Goal: Transaction & Acquisition: Purchase product/service

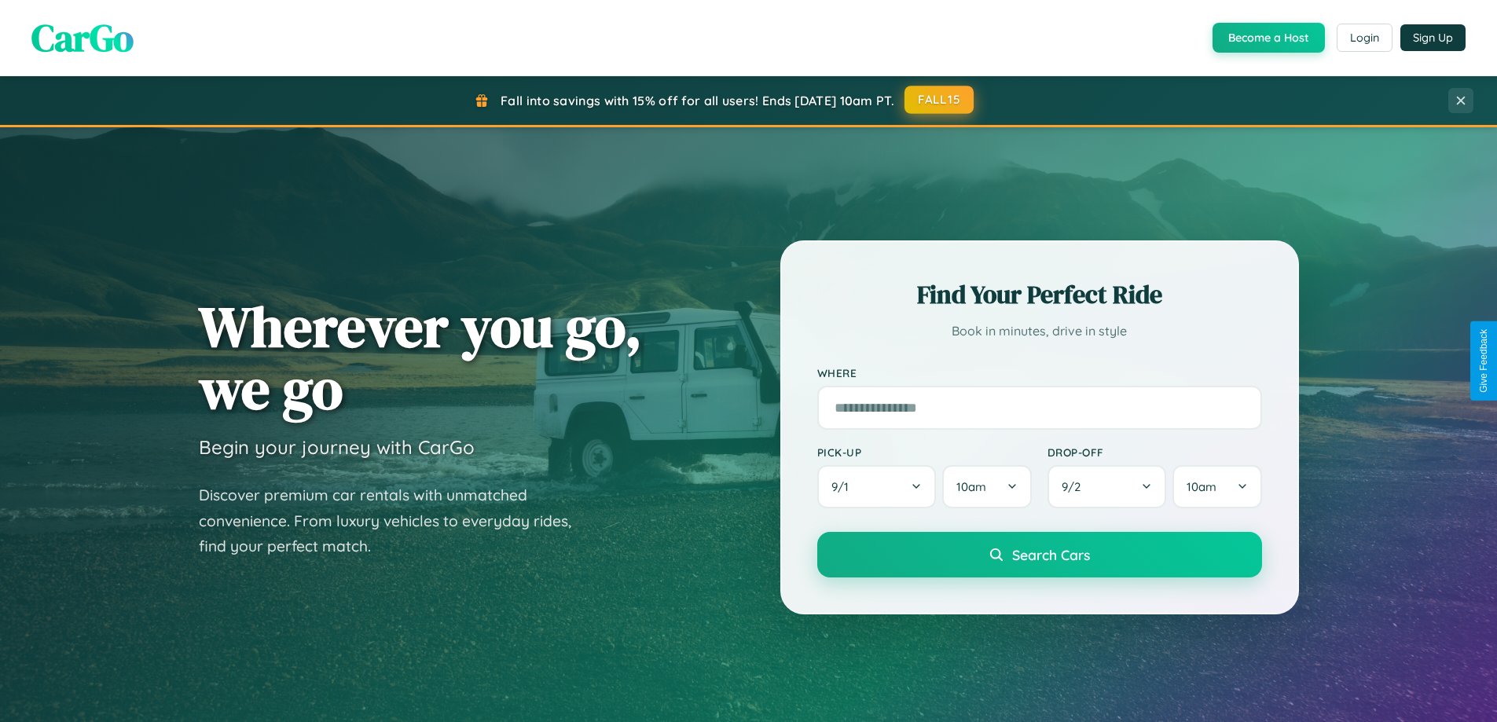
click at [940, 100] on button "FALL15" at bounding box center [938, 100] width 69 height 28
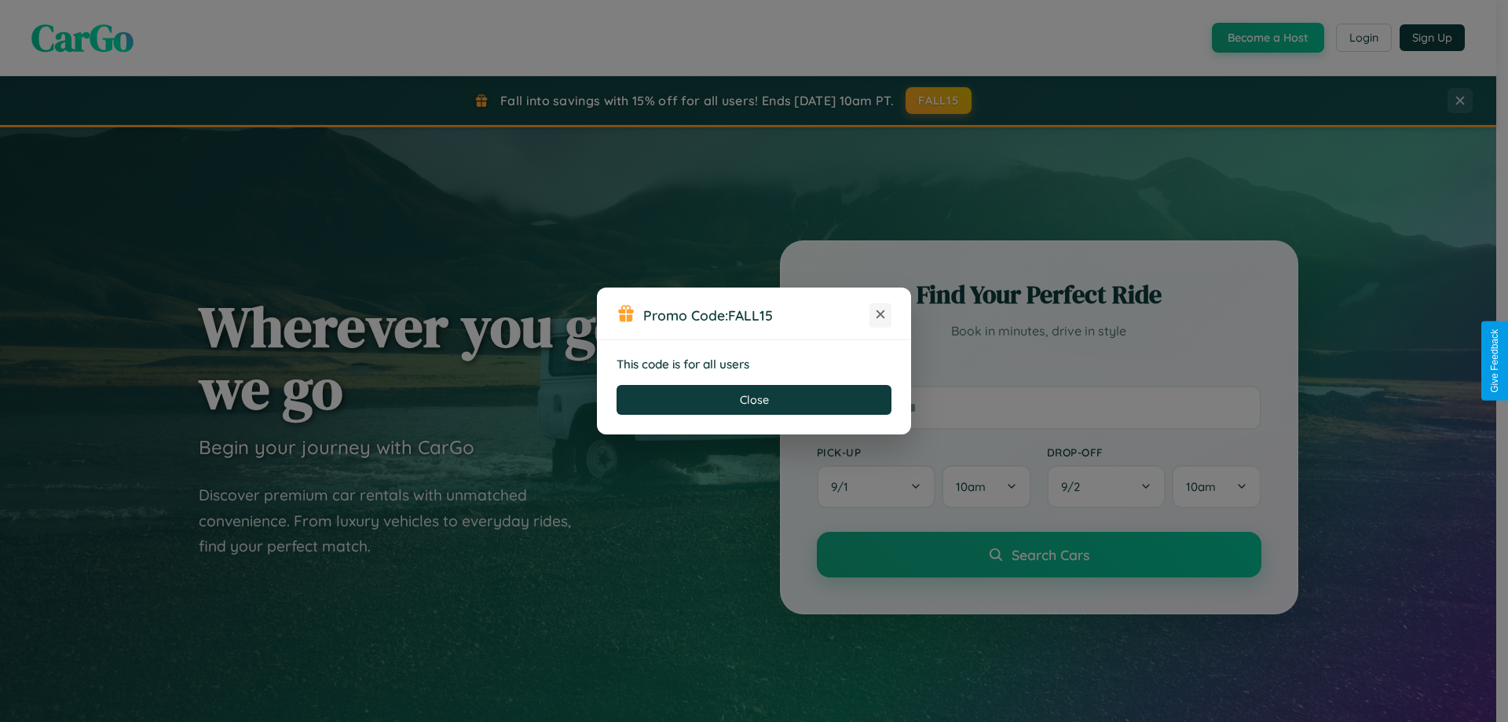
click at [881, 315] on icon at bounding box center [881, 314] width 16 height 16
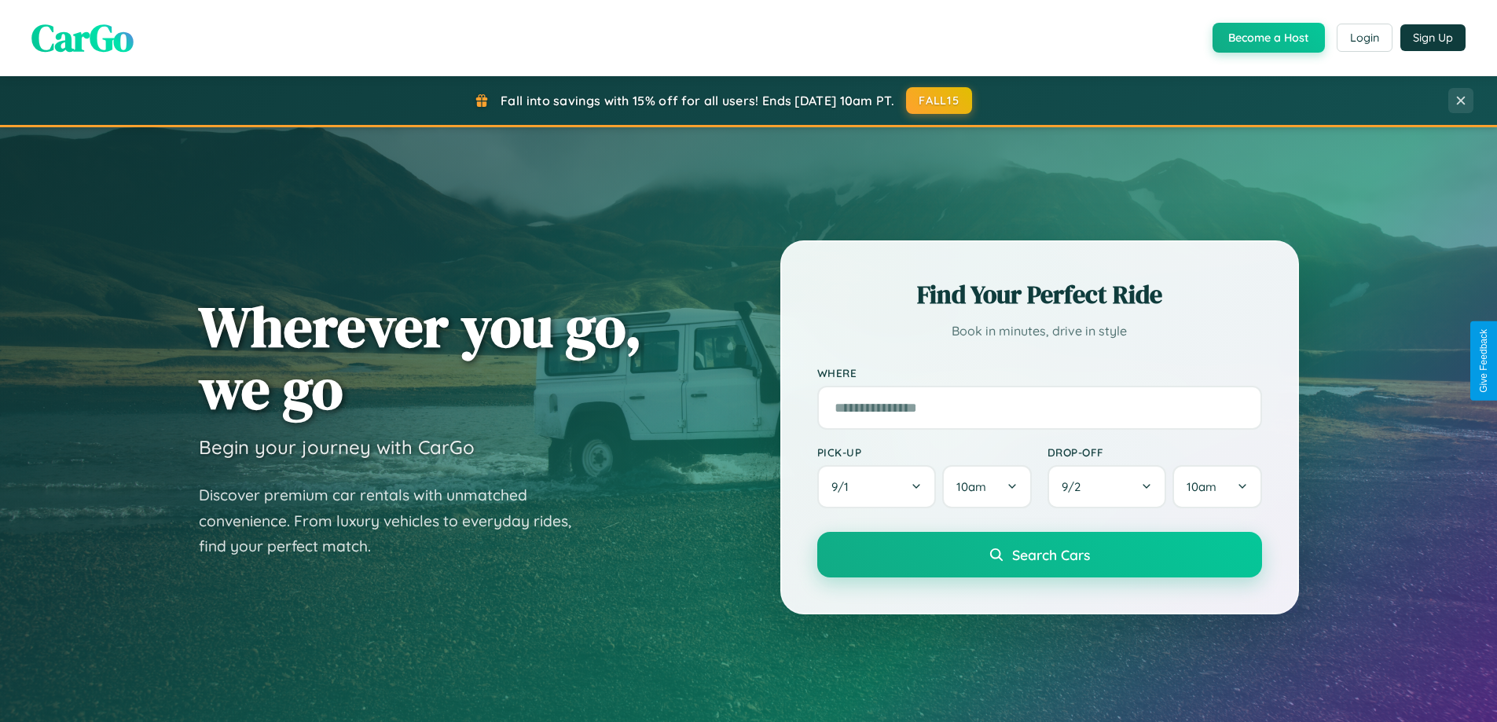
scroll to position [3023, 0]
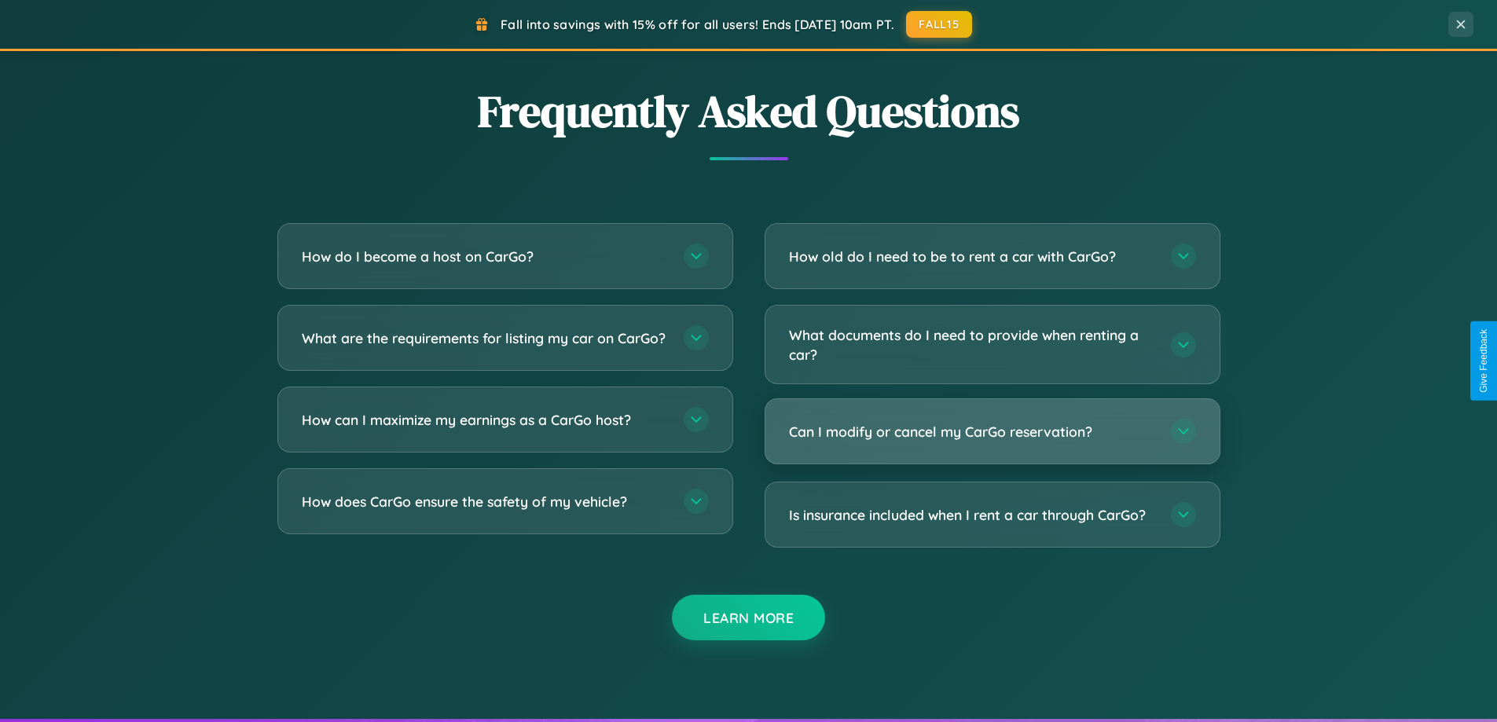
click at [991, 431] on h3 "Can I modify or cancel my CarGo reservation?" at bounding box center [972, 432] width 366 height 20
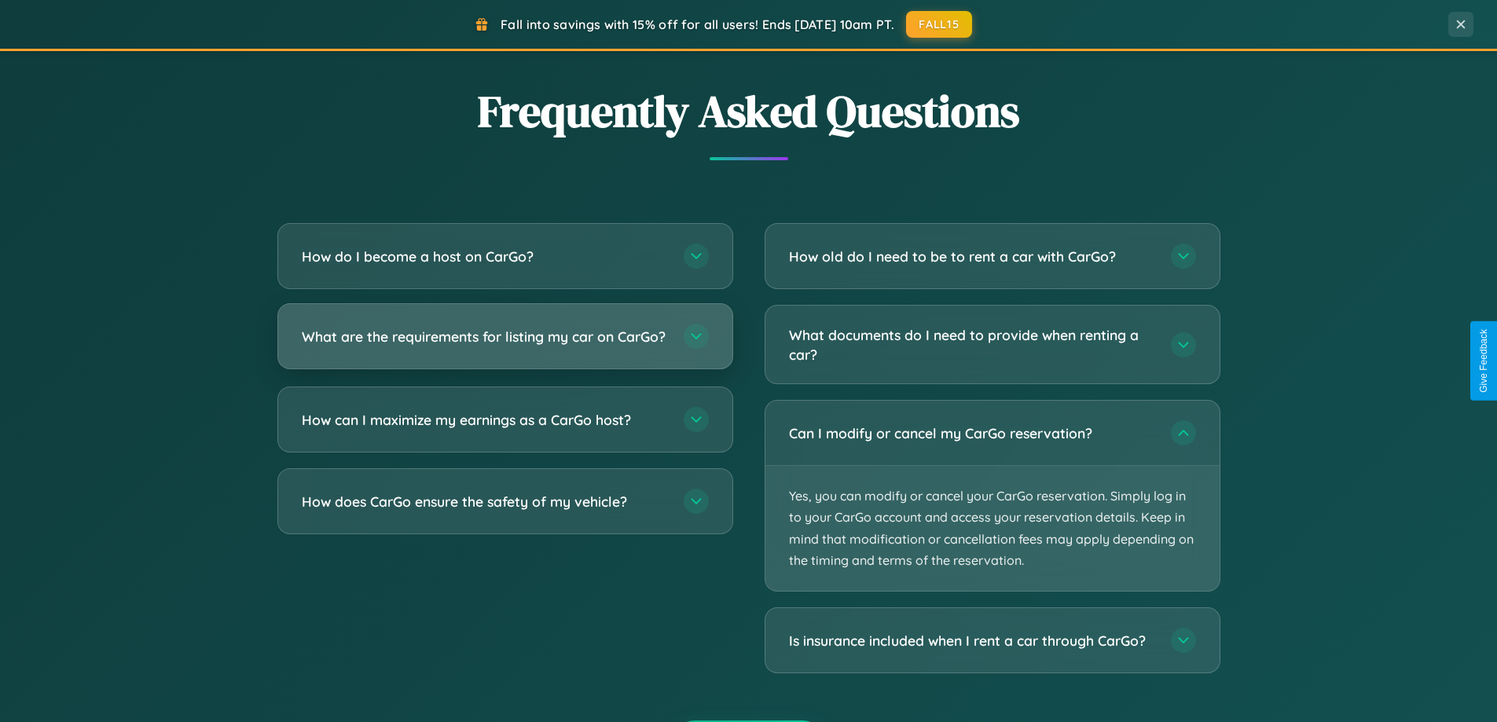
click at [504, 343] on h3 "What are the requirements for listing my car on CarGo?" at bounding box center [485, 337] width 366 height 20
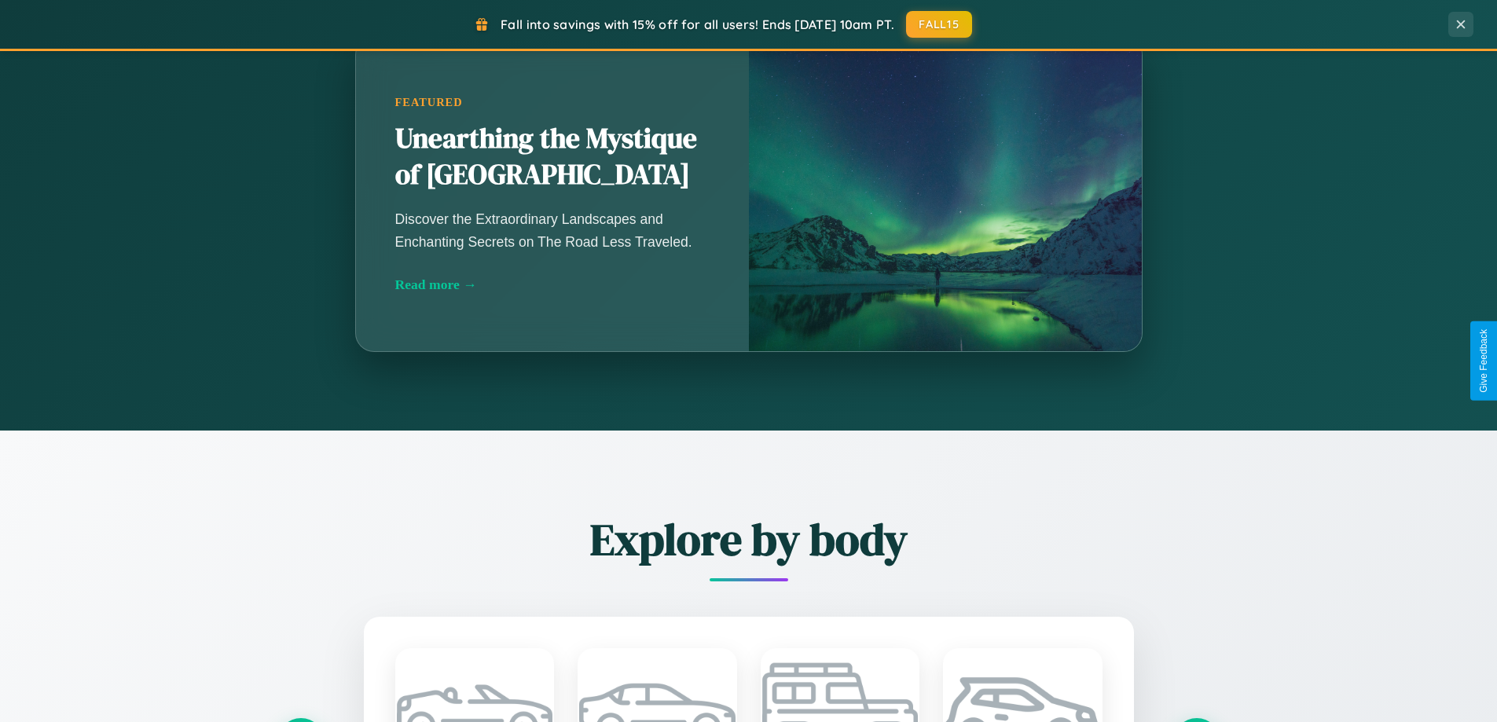
scroll to position [1081, 0]
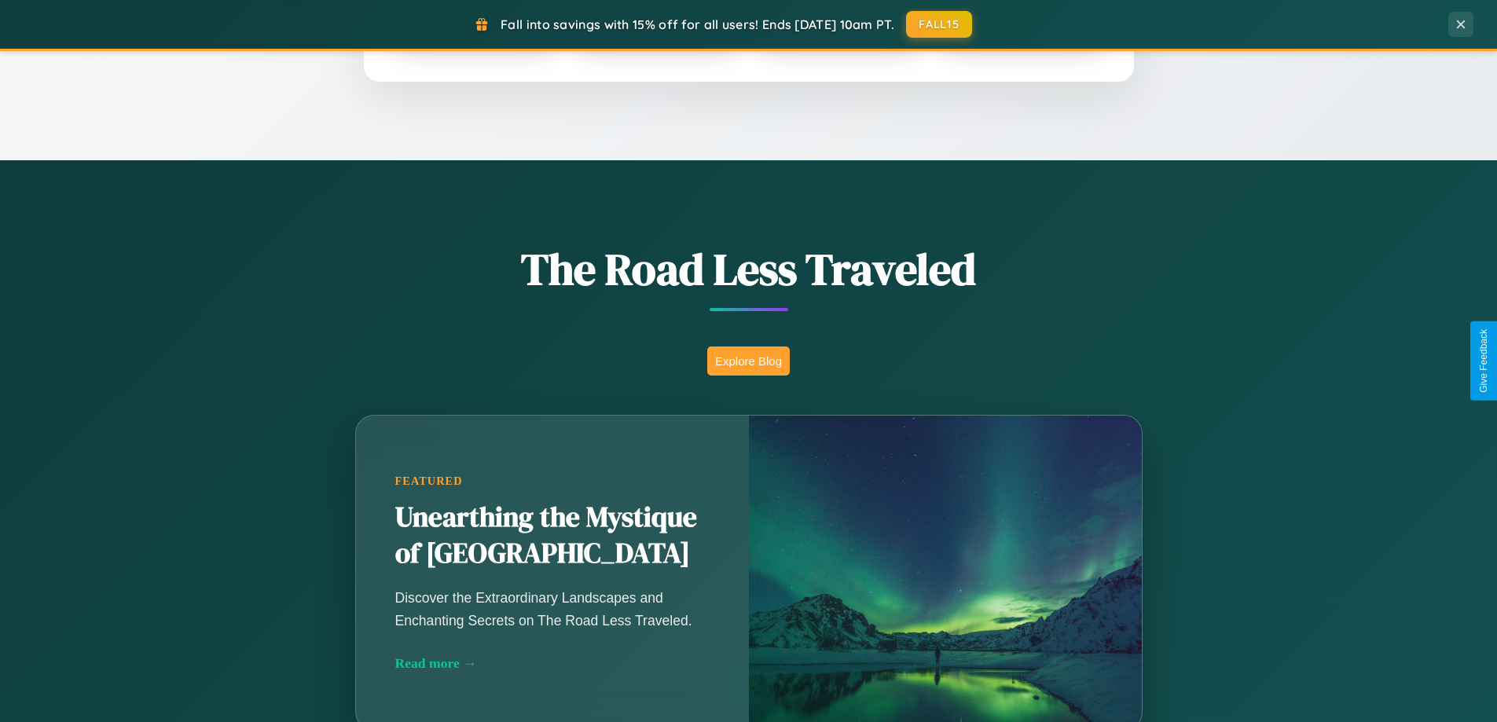
click at [748, 361] on button "Explore Blog" at bounding box center [748, 360] width 82 height 29
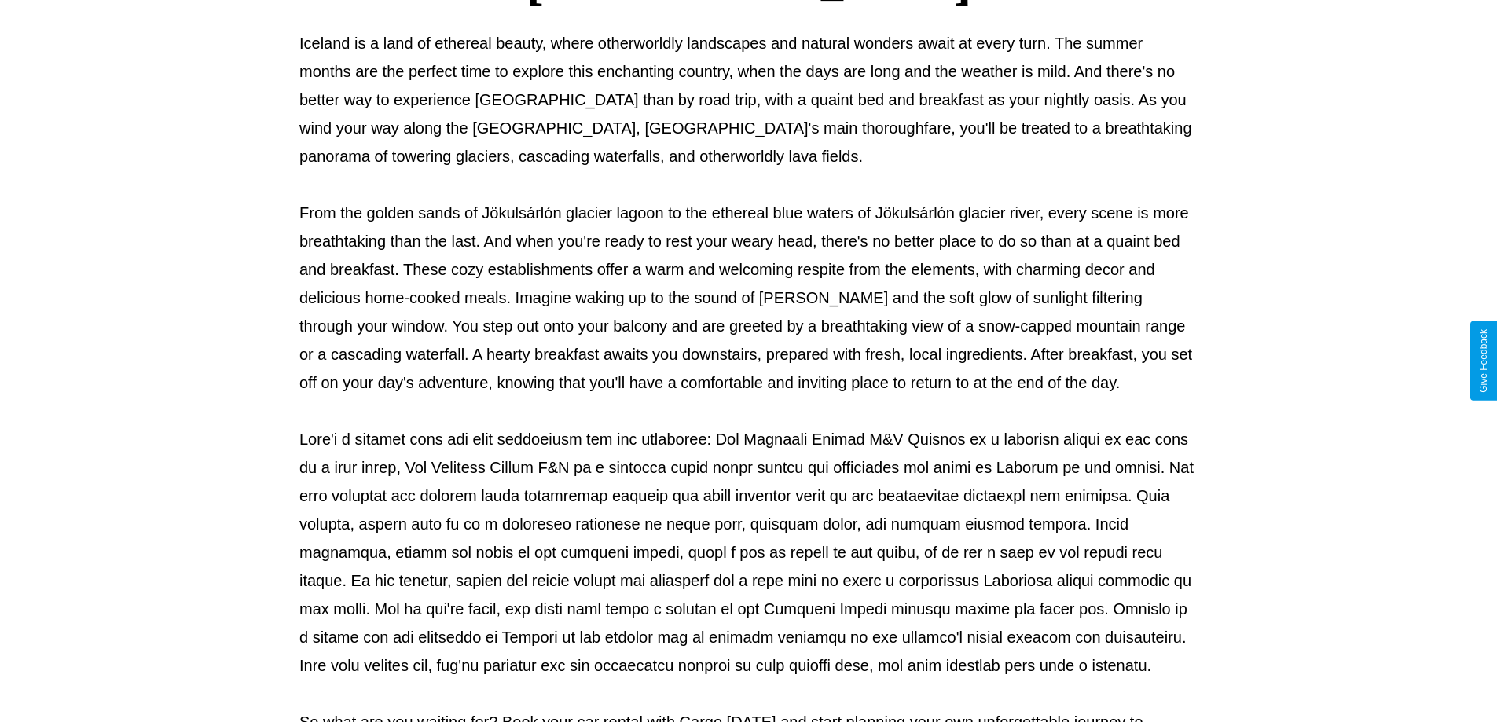
scroll to position [508, 0]
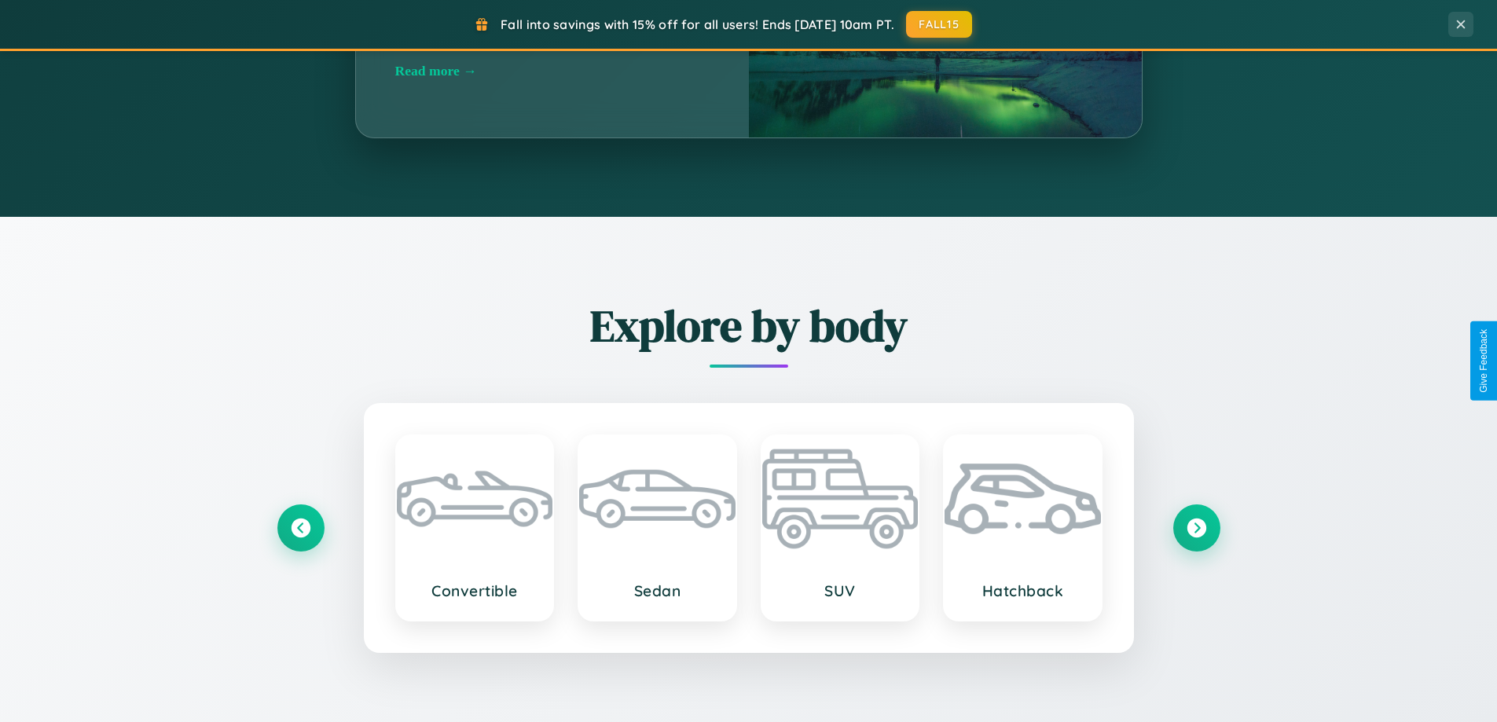
scroll to position [1841, 0]
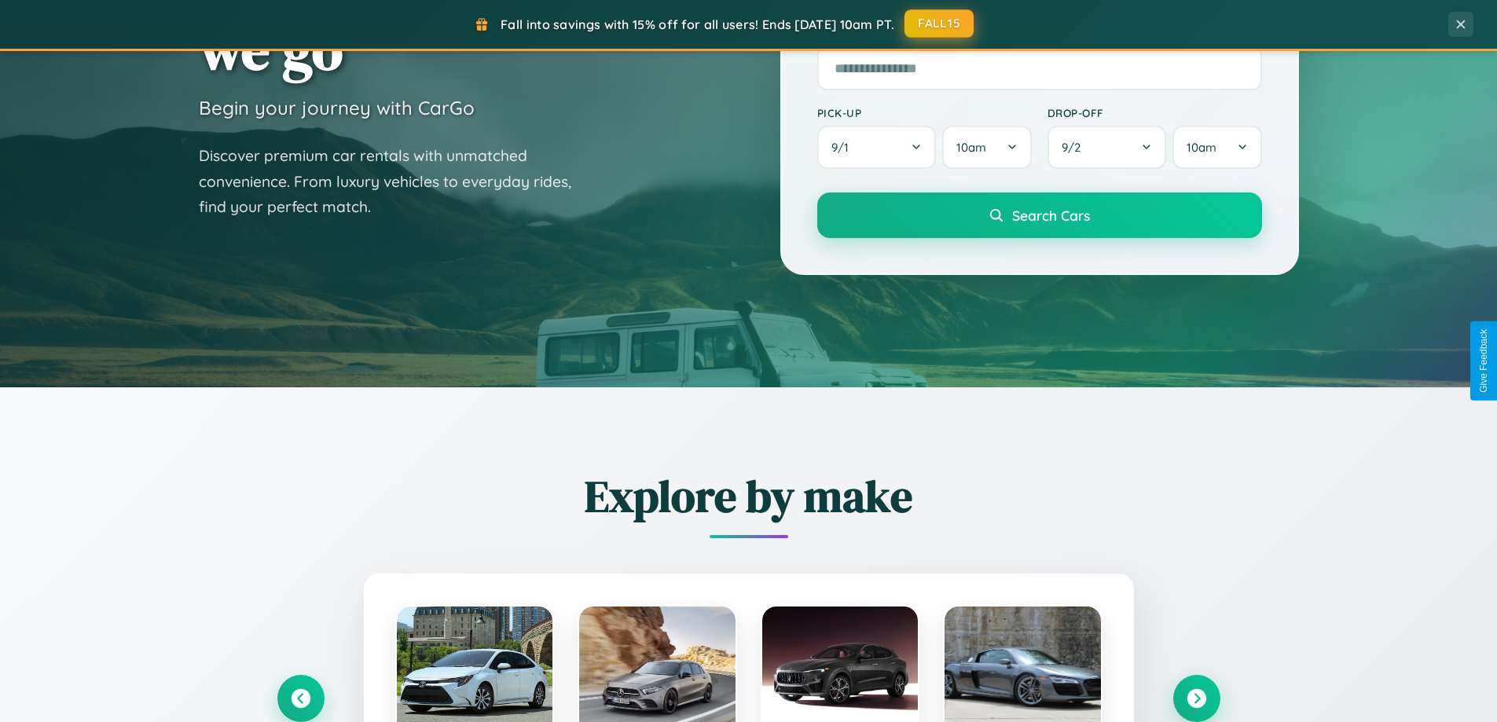
click at [940, 24] on button "FALL15" at bounding box center [938, 23] width 69 height 28
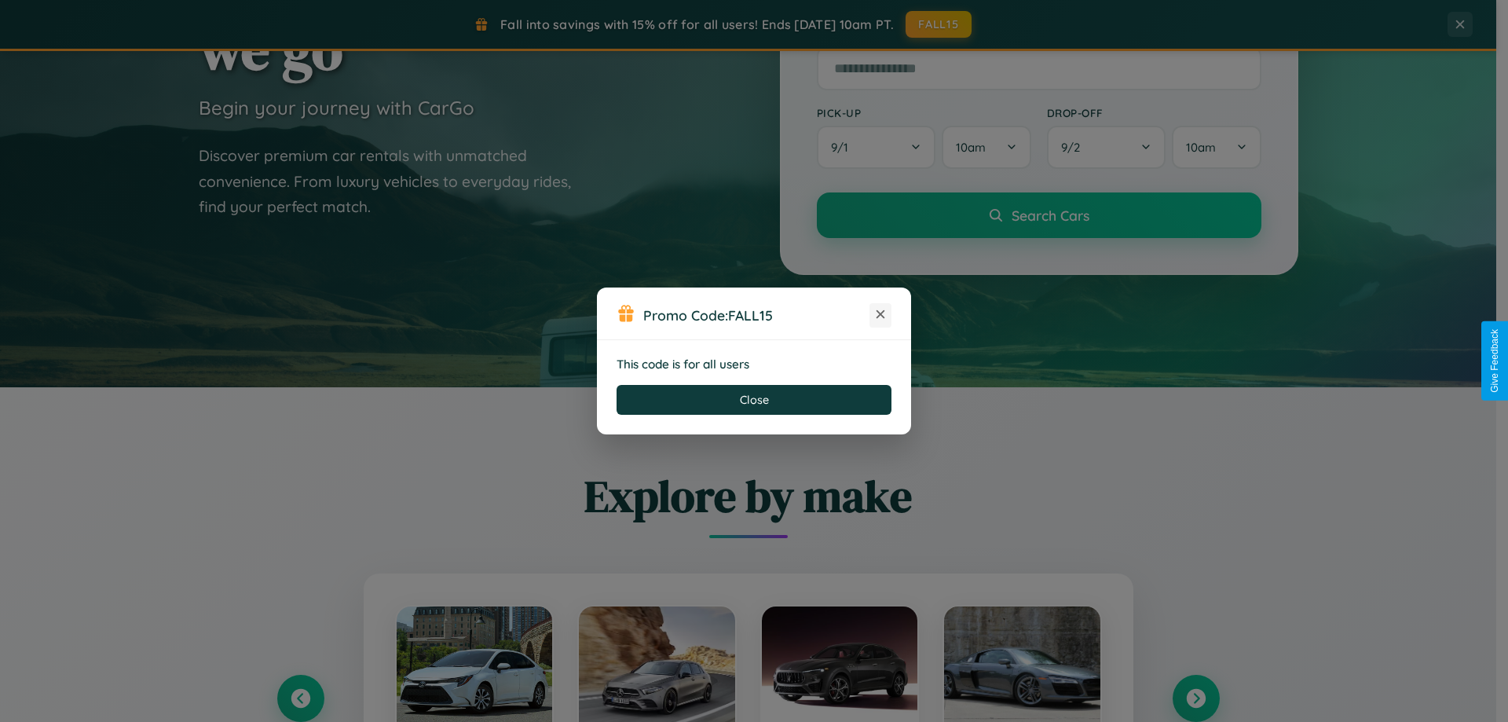
click at [881, 315] on icon at bounding box center [881, 314] width 16 height 16
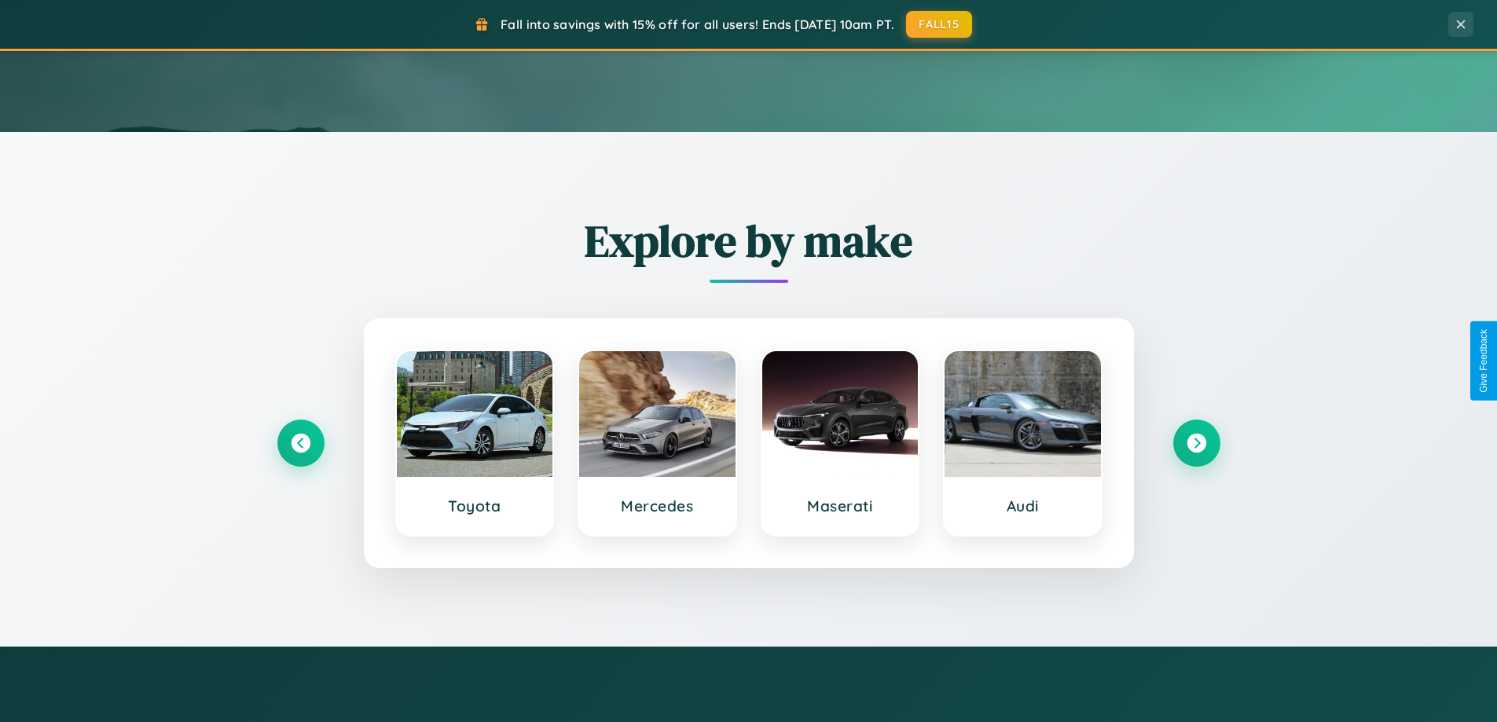
scroll to position [2524, 0]
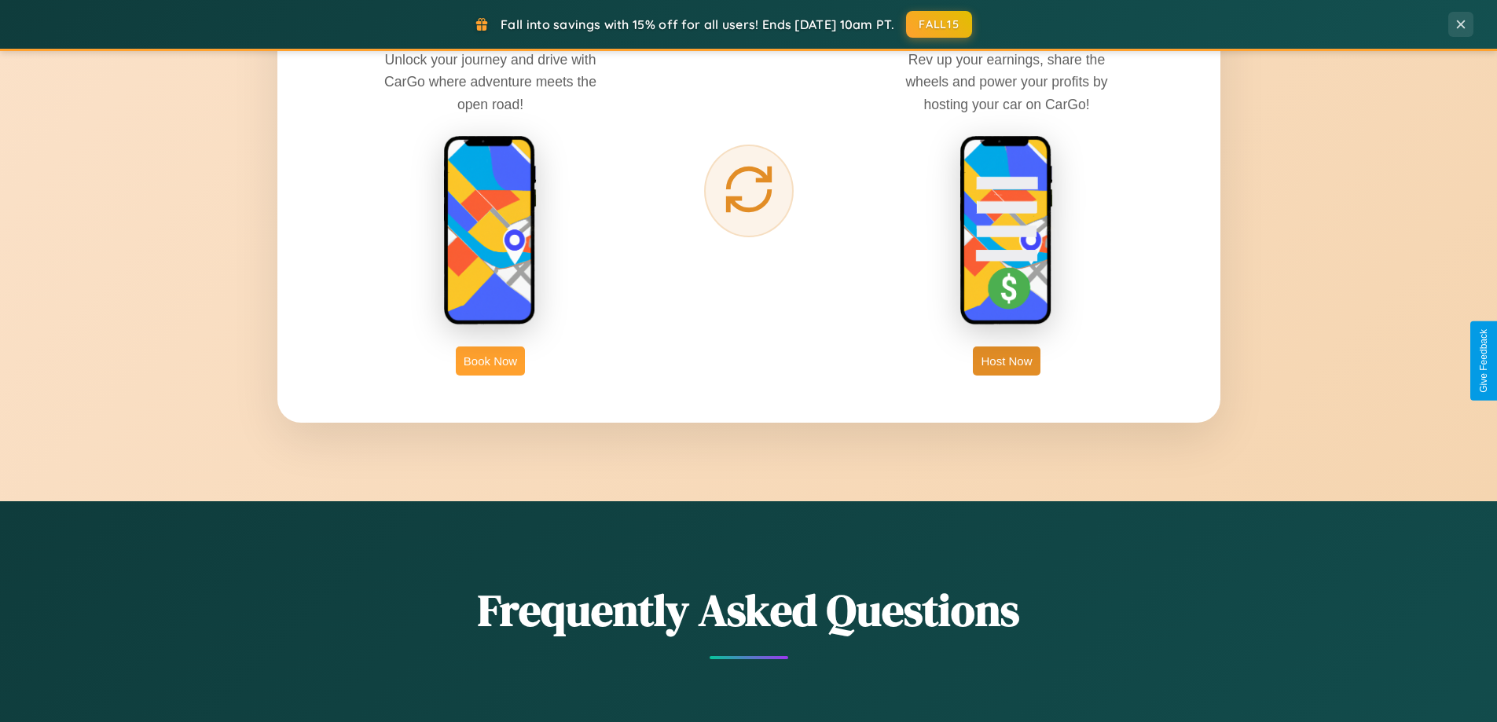
click at [490, 361] on button "Book Now" at bounding box center [490, 360] width 69 height 29
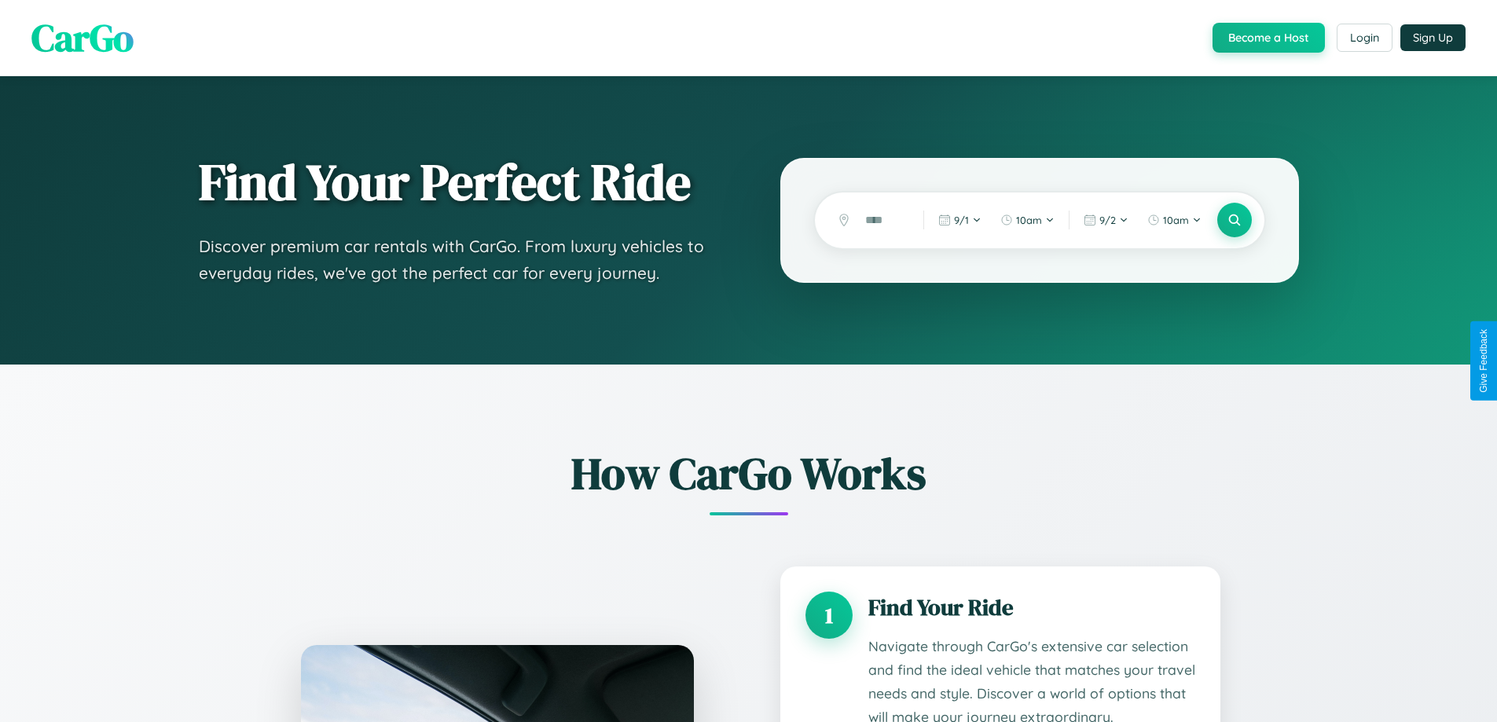
scroll to position [2399, 0]
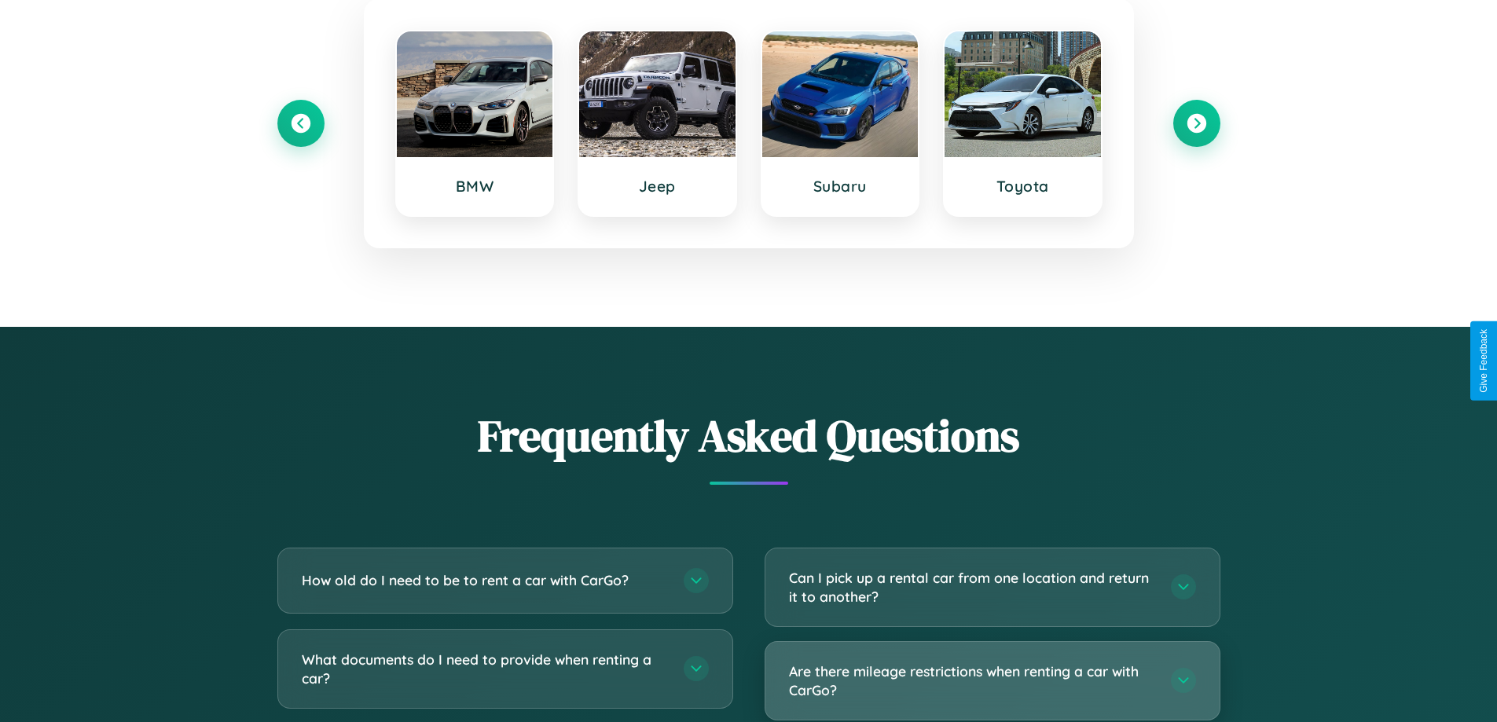
click at [991, 680] on h3 "Are there mileage restrictions when renting a car with CarGo?" at bounding box center [972, 680] width 366 height 38
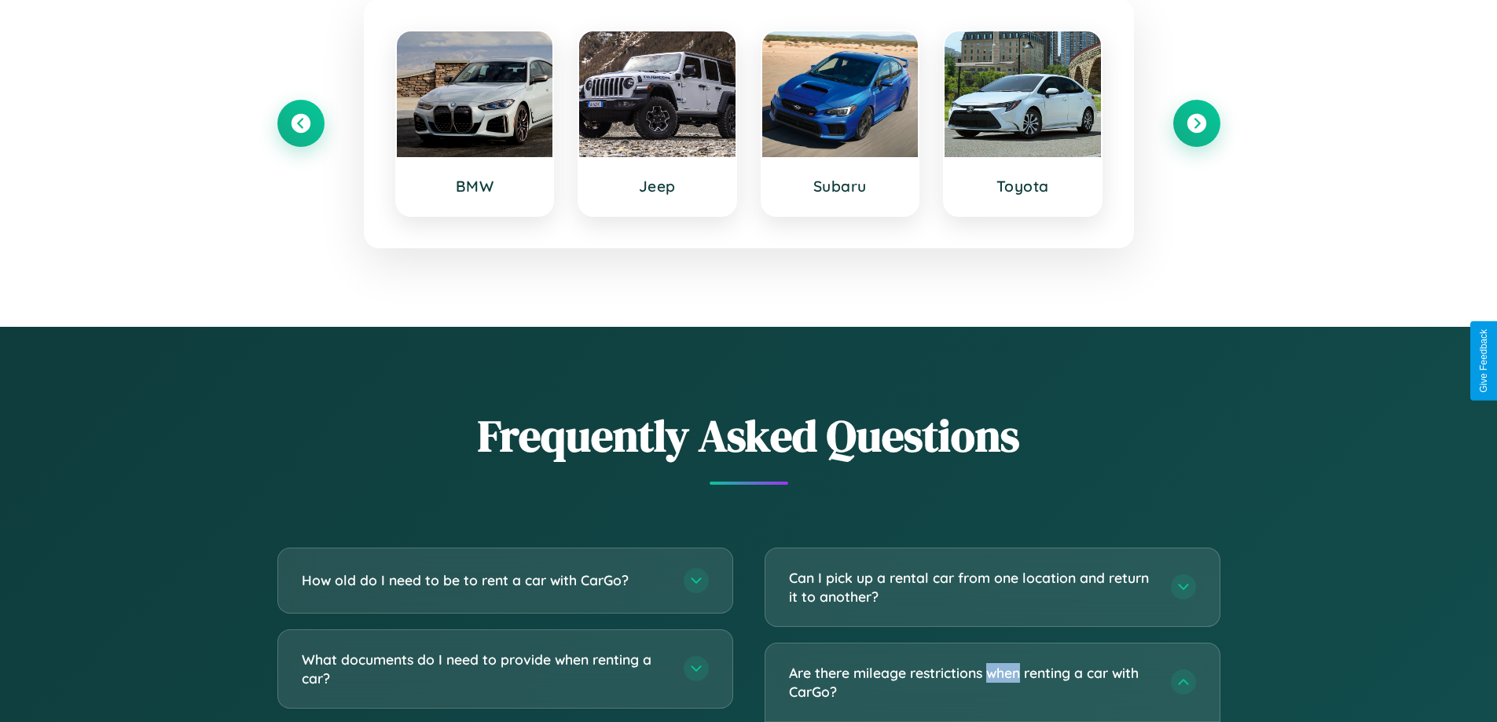
scroll to position [0, 0]
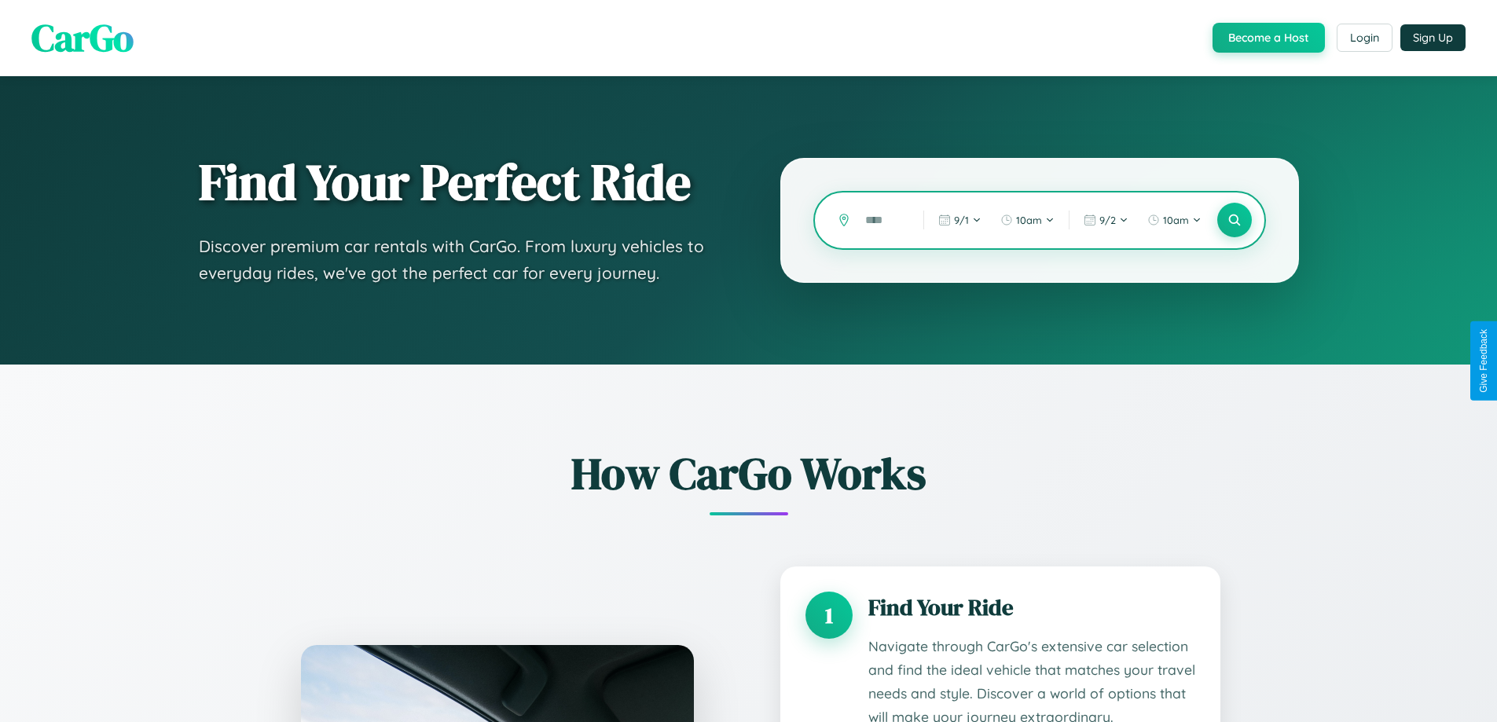
click at [882, 220] on input "text" at bounding box center [882, 220] width 50 height 27
type input "*****"
click at [1233, 220] on icon at bounding box center [1233, 220] width 15 height 15
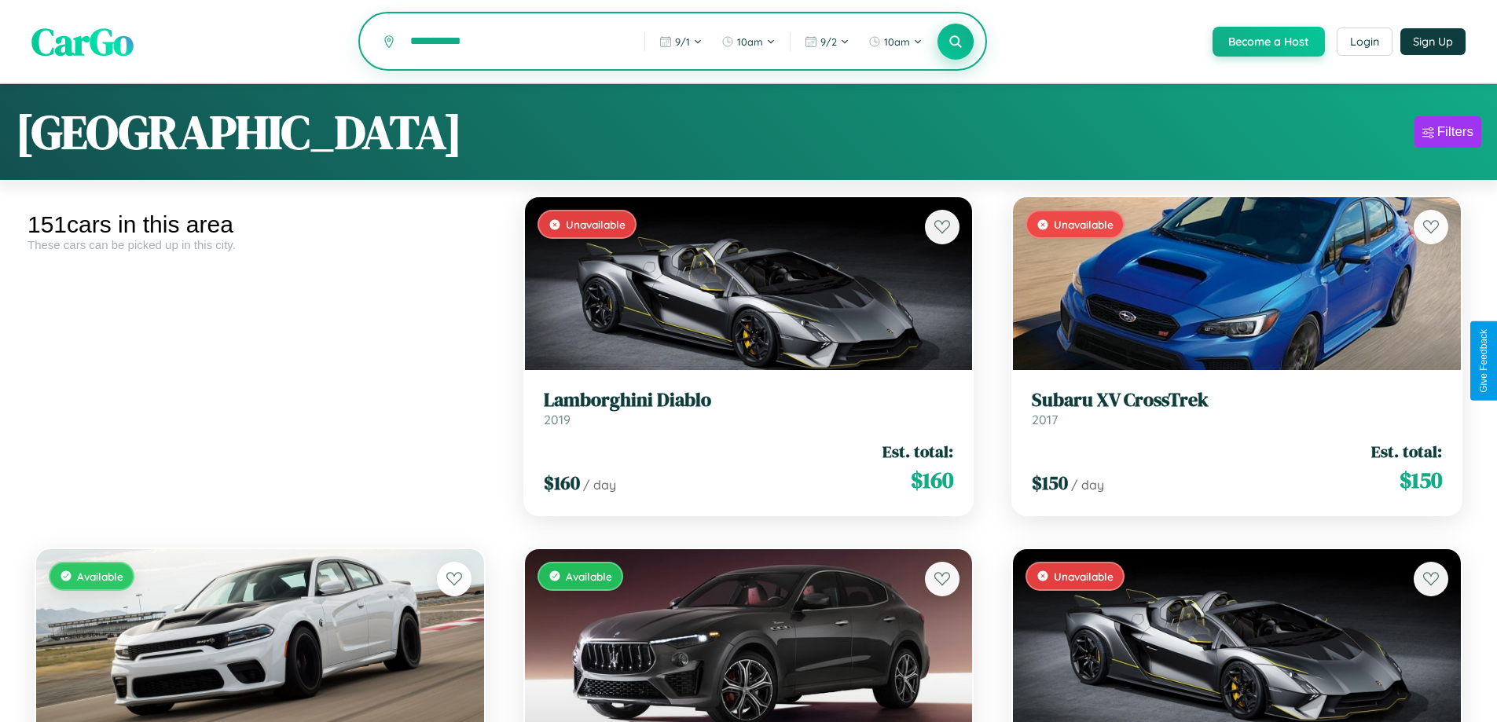
type input "**********"
click at [954, 42] on icon at bounding box center [955, 41] width 15 height 15
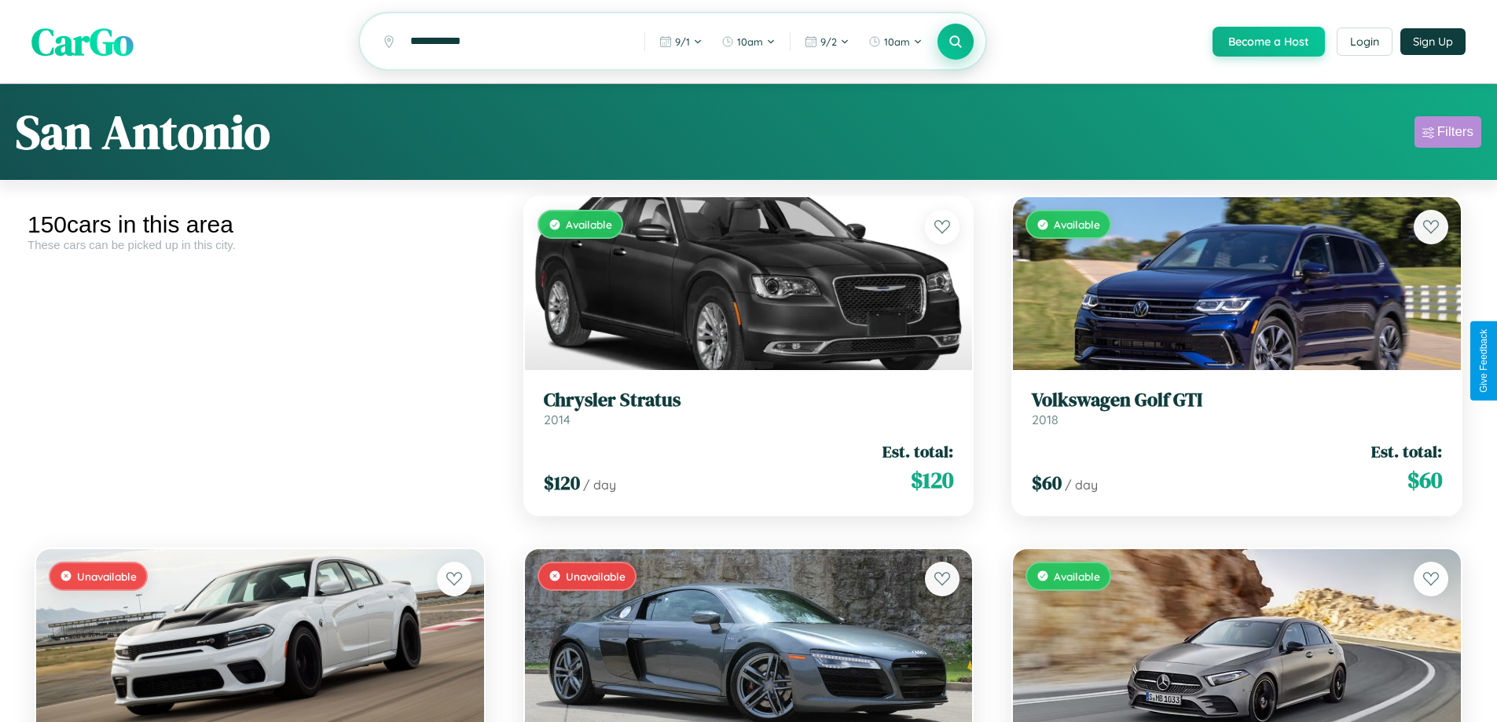
click at [1447, 134] on div "Filters" at bounding box center [1455, 132] width 36 height 16
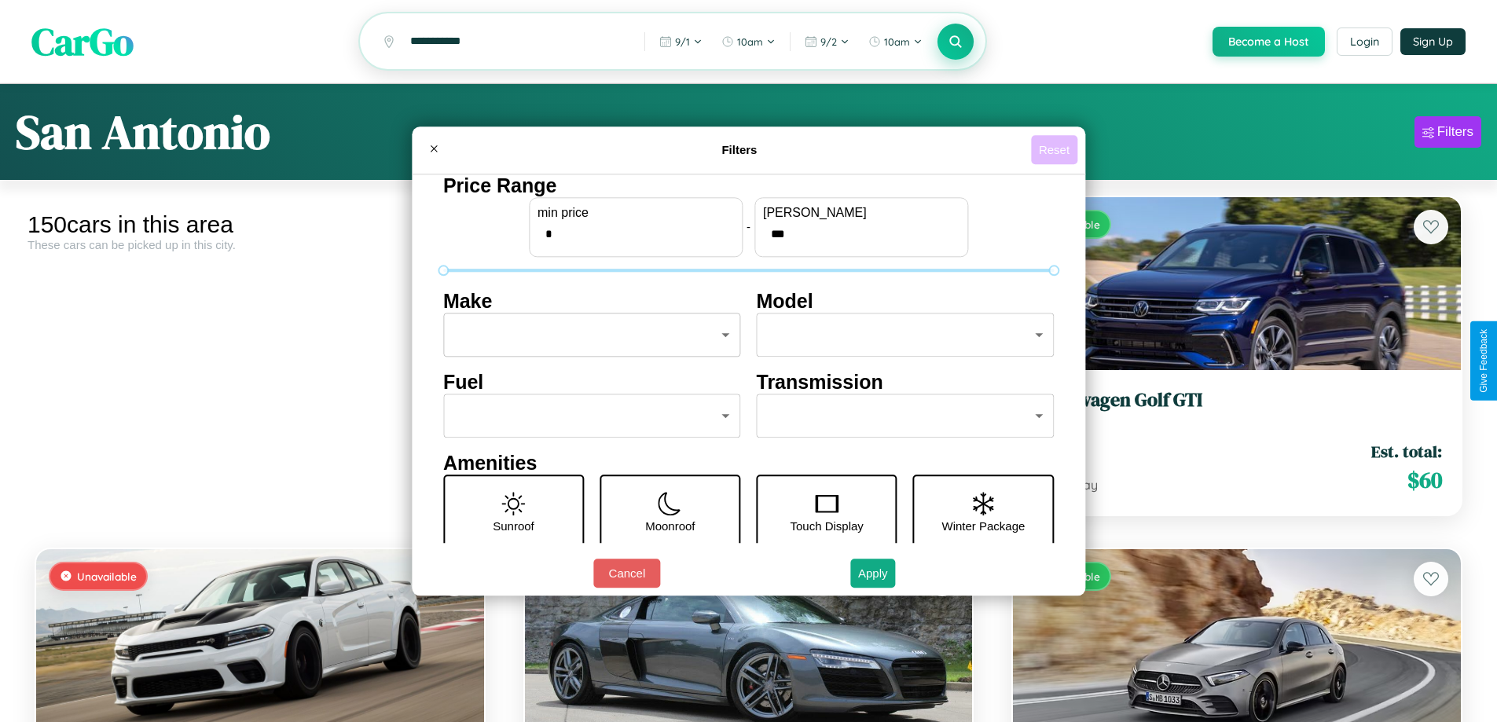
click at [1056, 149] on button "Reset" at bounding box center [1054, 149] width 46 height 29
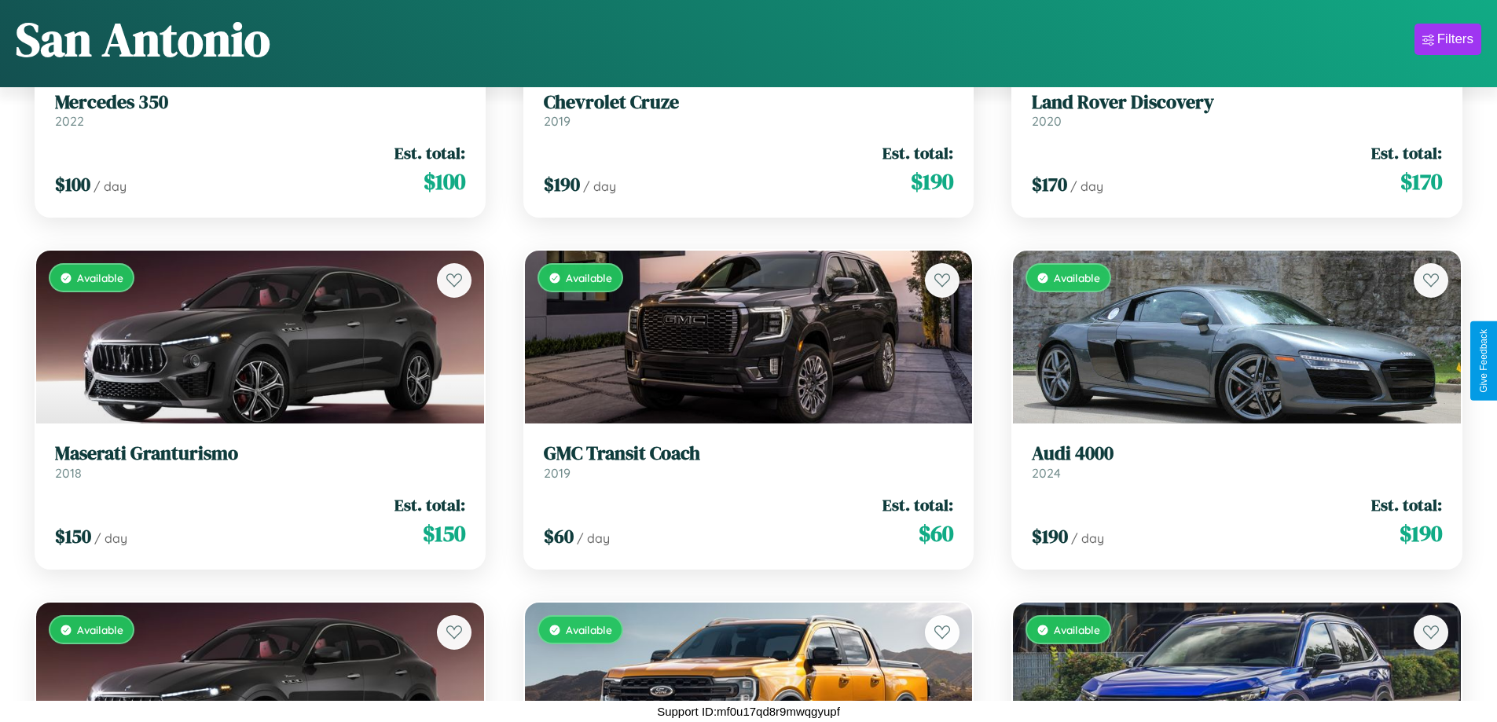
scroll to position [1980, 0]
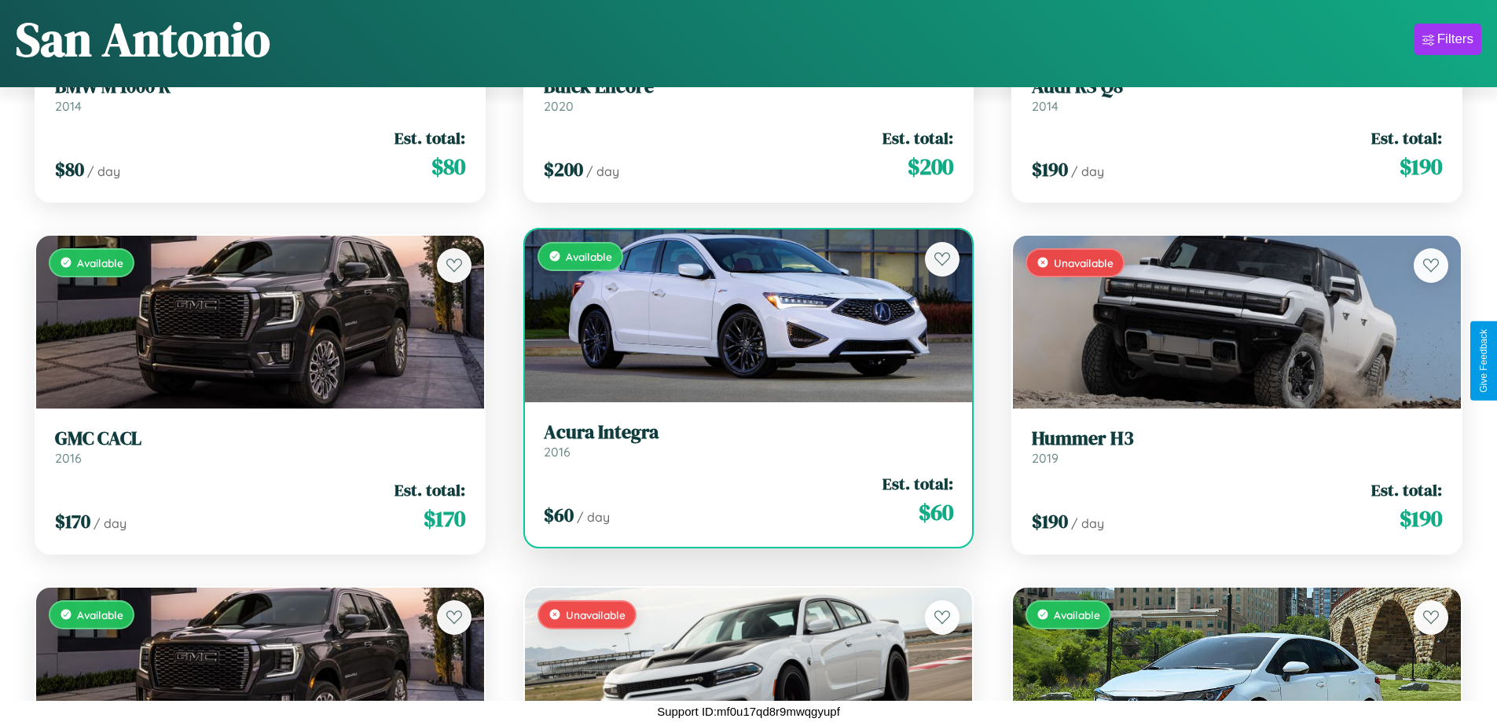
click at [742, 446] on link "Acura Integra 2016" at bounding box center [749, 440] width 410 height 38
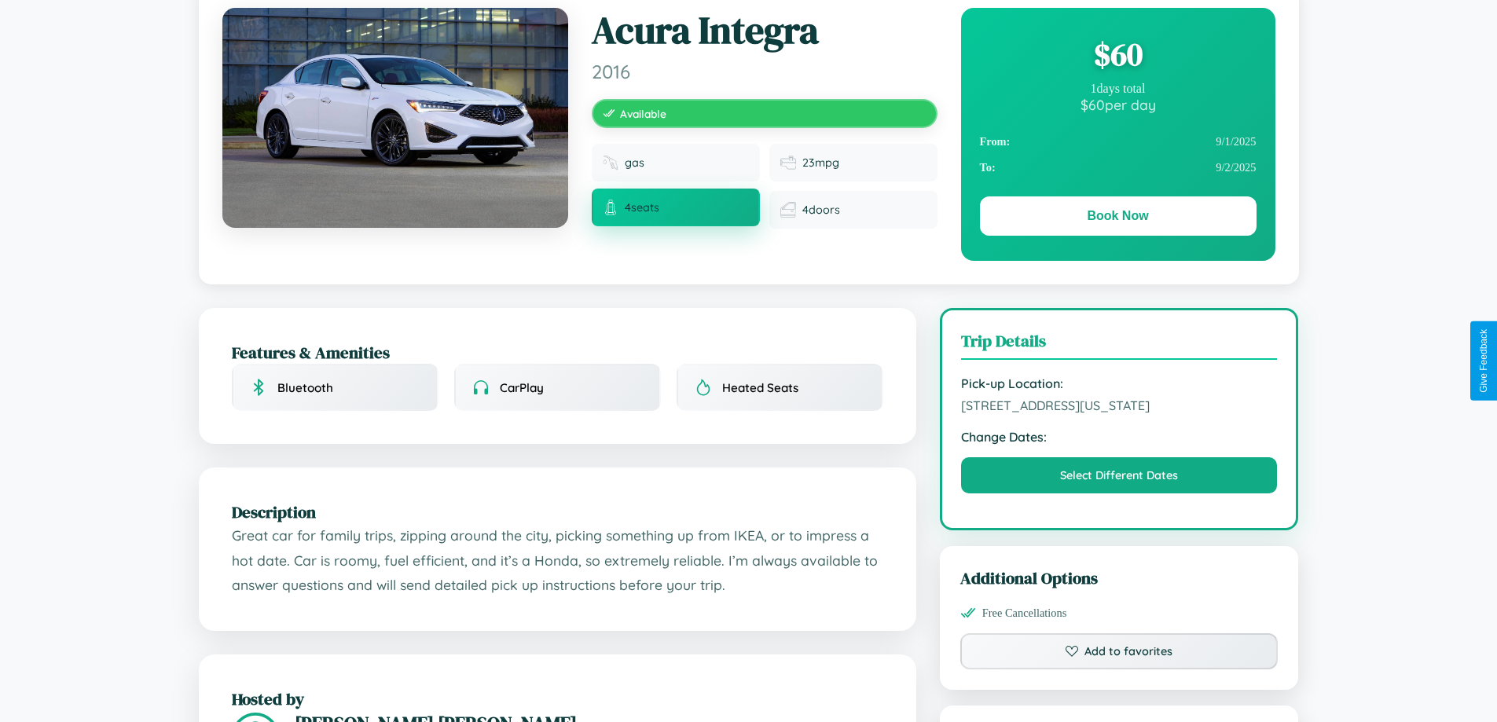
scroll to position [162, 0]
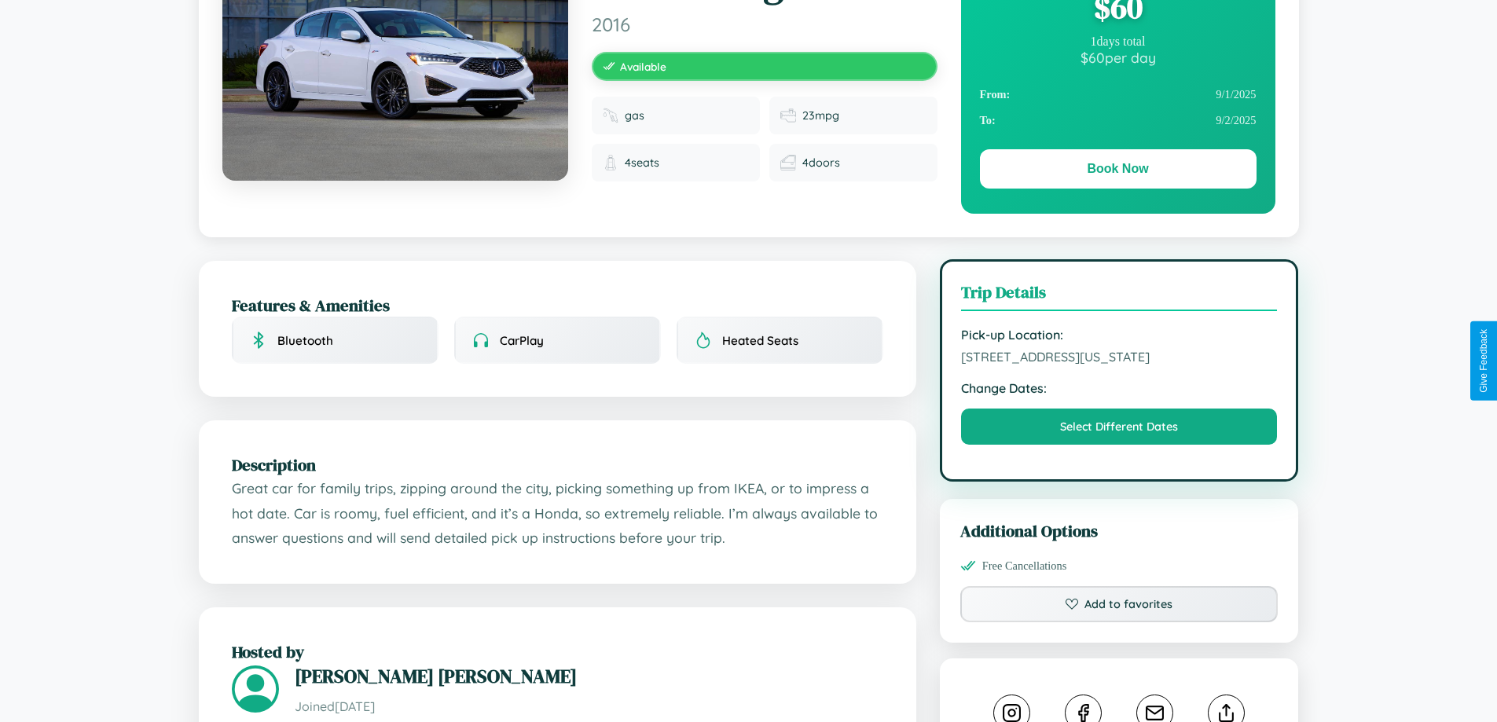
click at [1119, 359] on span "1525 Main Street San Antonio Texas 98367 Spain" at bounding box center [1119, 357] width 317 height 16
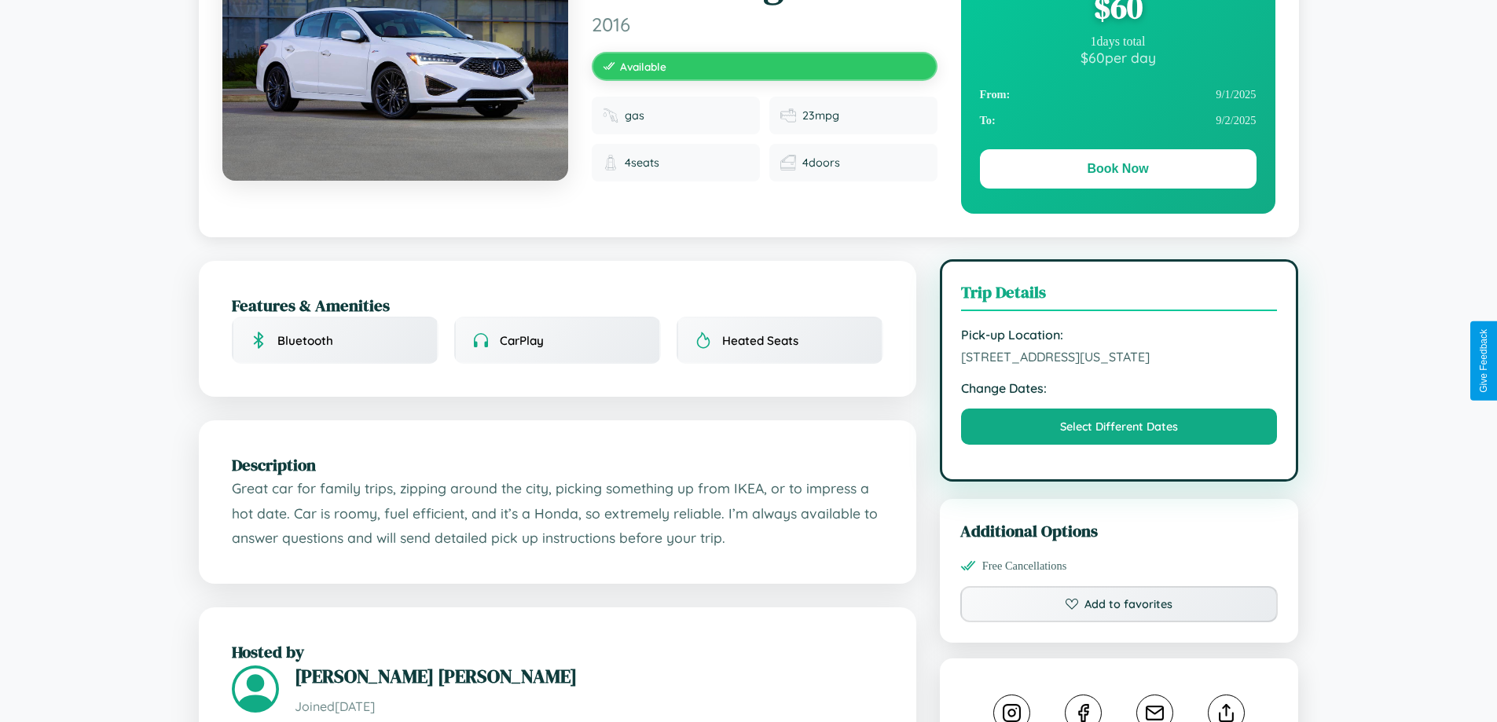
click at [1119, 359] on span "1525 Main Street San Antonio Texas 98367 Spain" at bounding box center [1119, 357] width 317 height 16
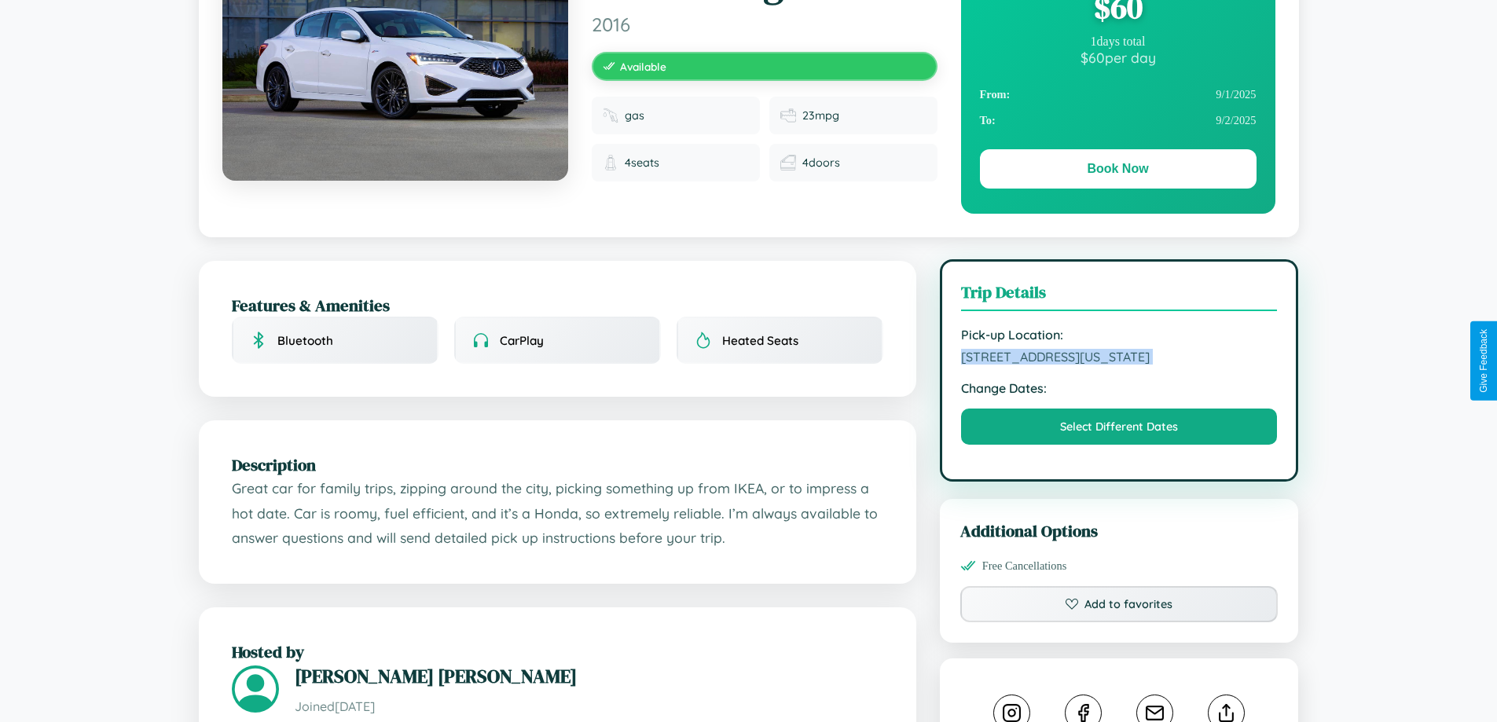
click at [1119, 359] on span "1525 Main Street San Antonio Texas 98367 Spain" at bounding box center [1119, 357] width 317 height 16
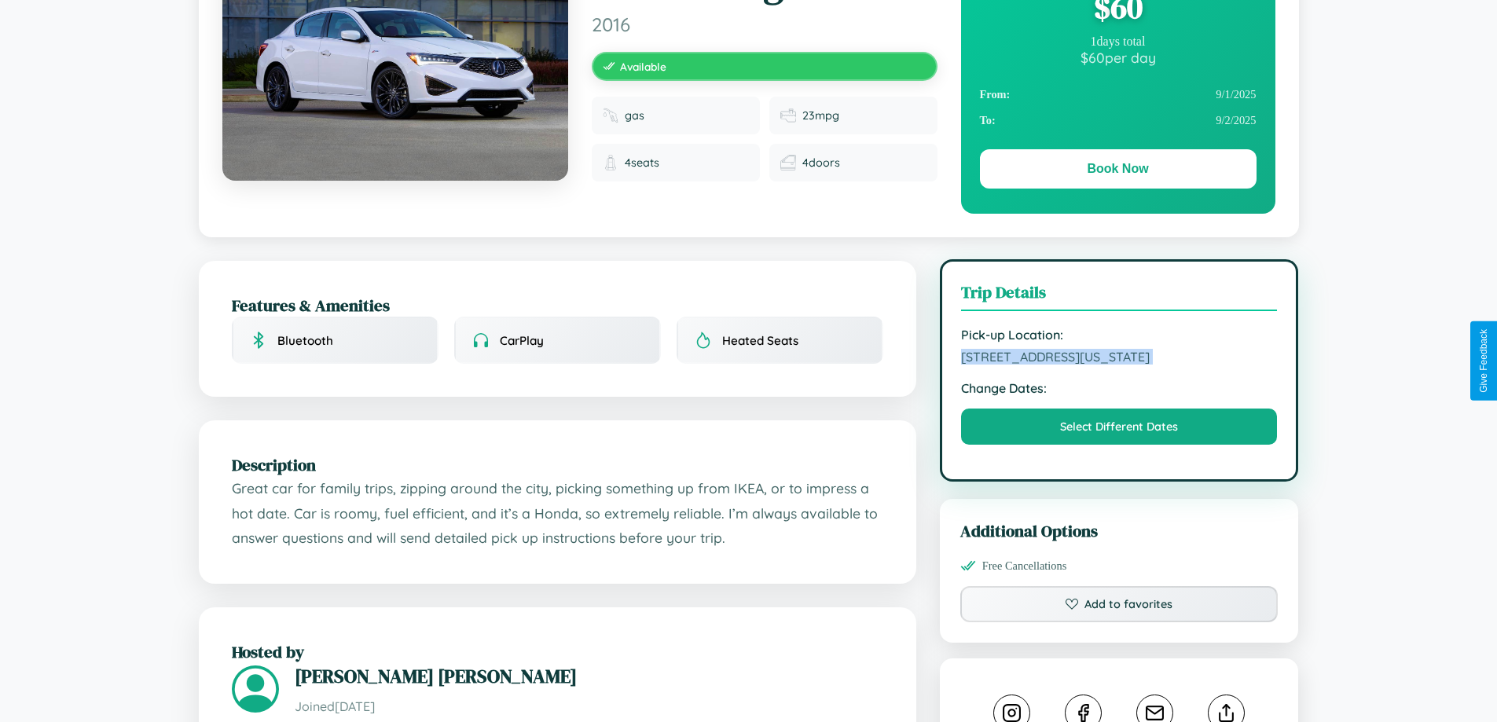
click at [1119, 359] on span "1525 Main Street San Antonio Texas 98367 Spain" at bounding box center [1119, 357] width 317 height 16
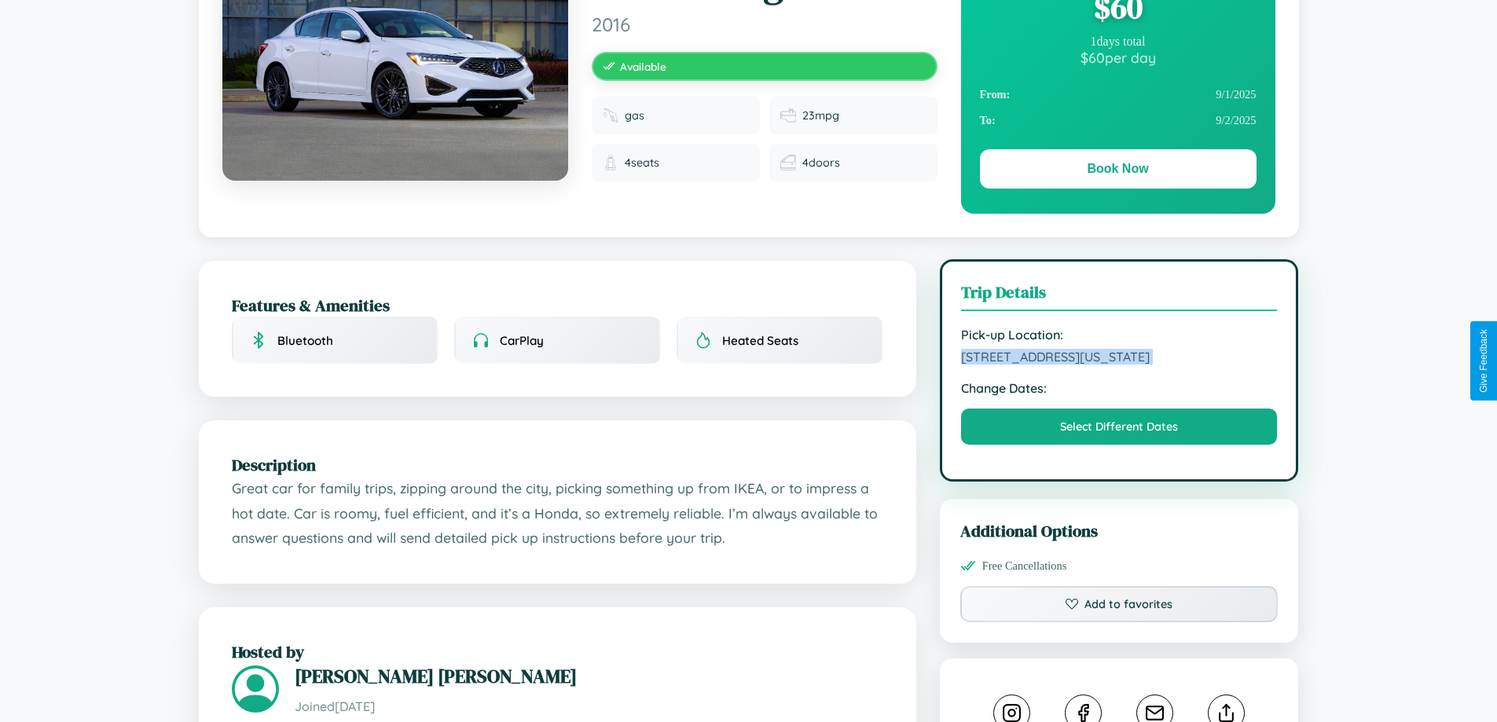
click at [1119, 359] on span "1525 Main Street San Antonio Texas 98367 Spain" at bounding box center [1119, 357] width 317 height 16
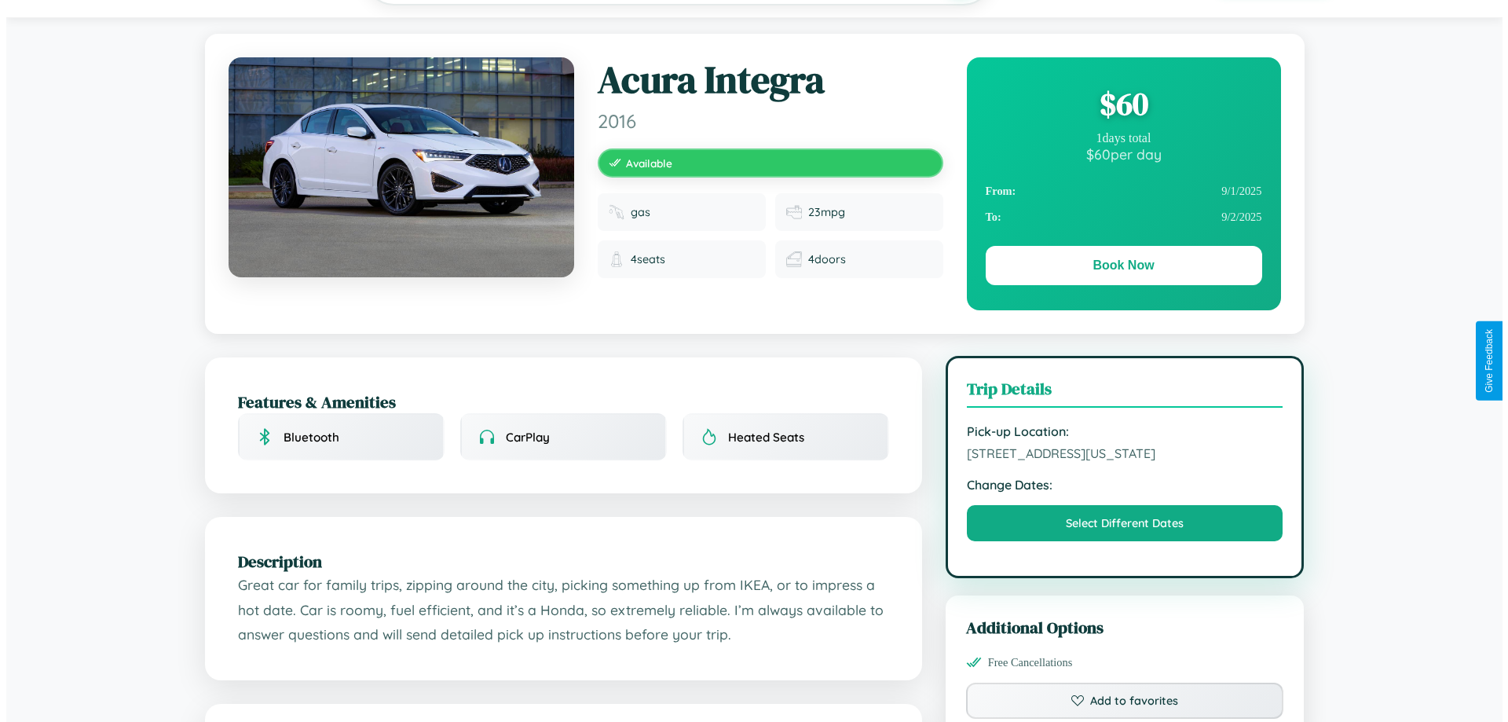
scroll to position [0, 0]
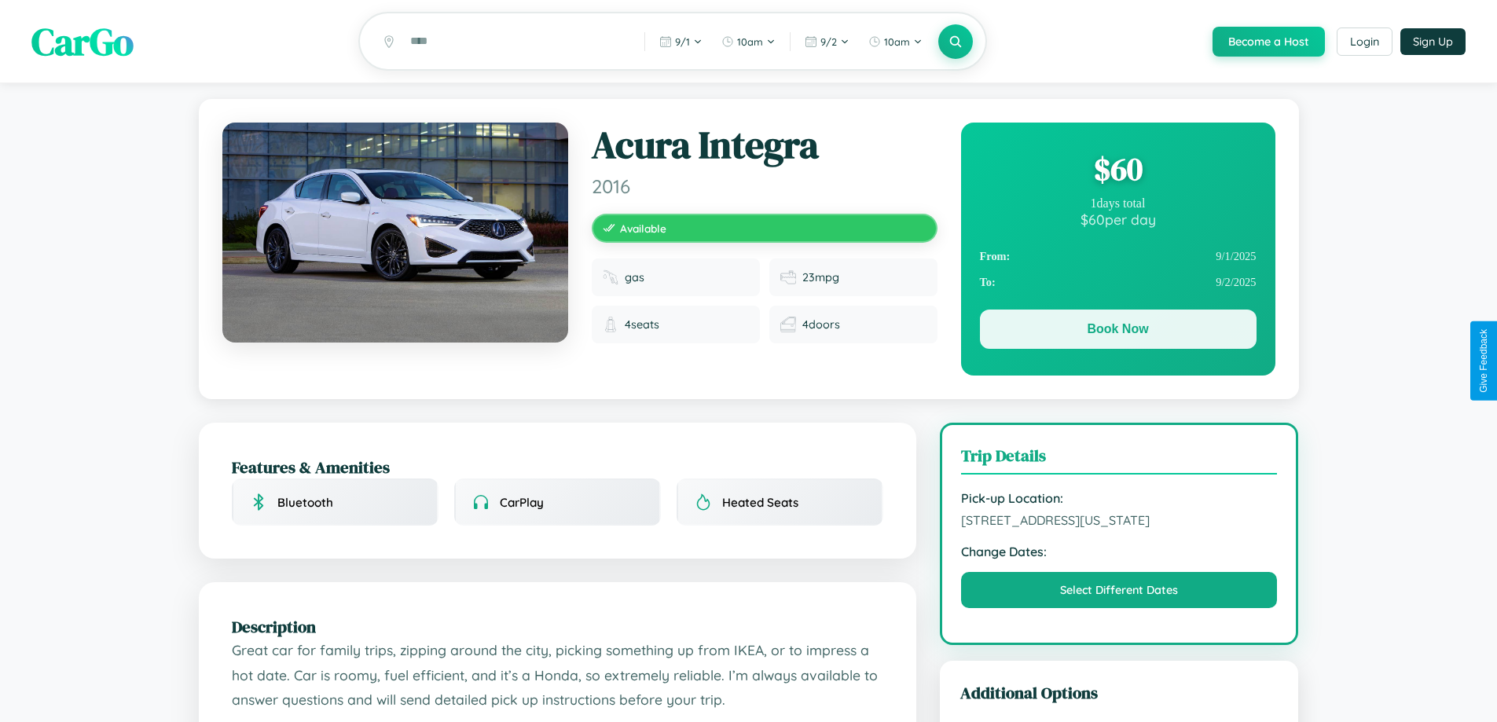
click at [1117, 332] on button "Book Now" at bounding box center [1118, 329] width 277 height 39
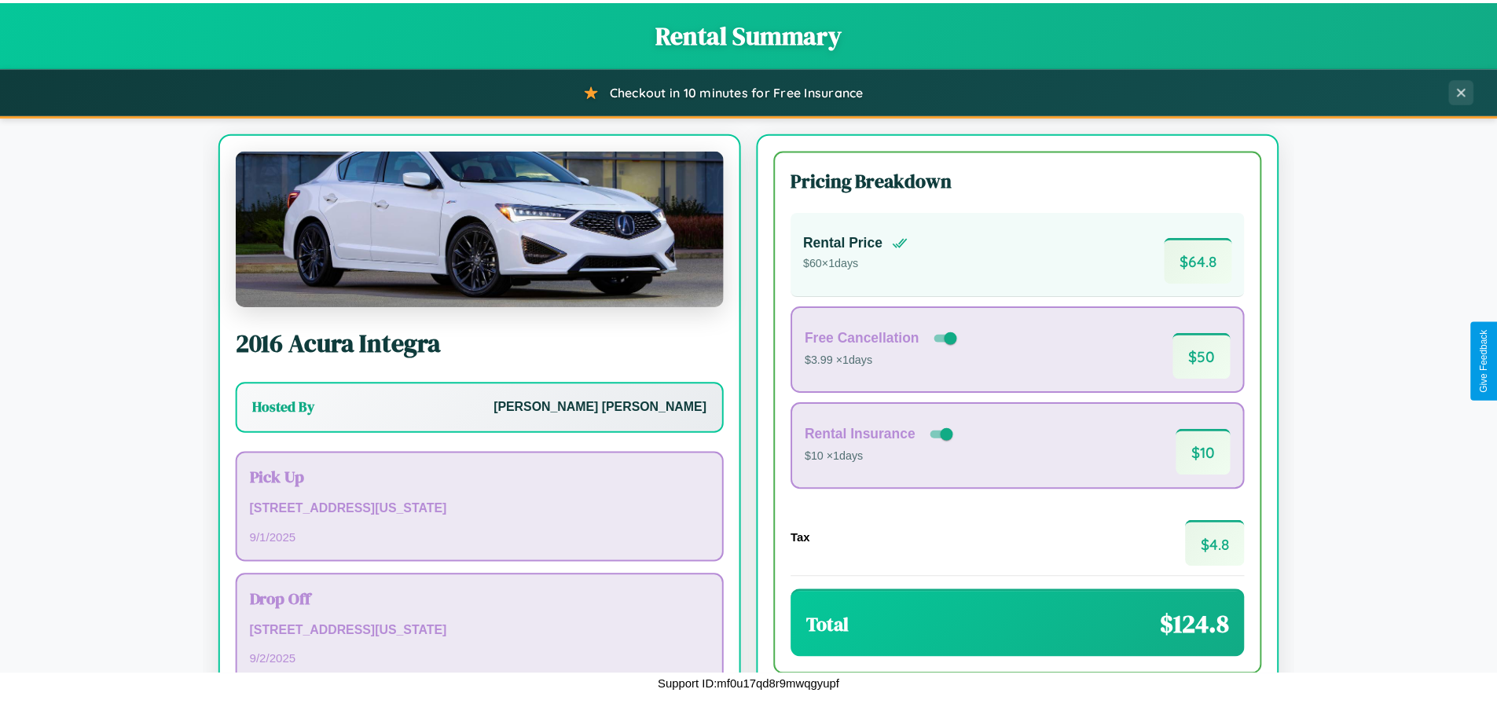
scroll to position [108, 0]
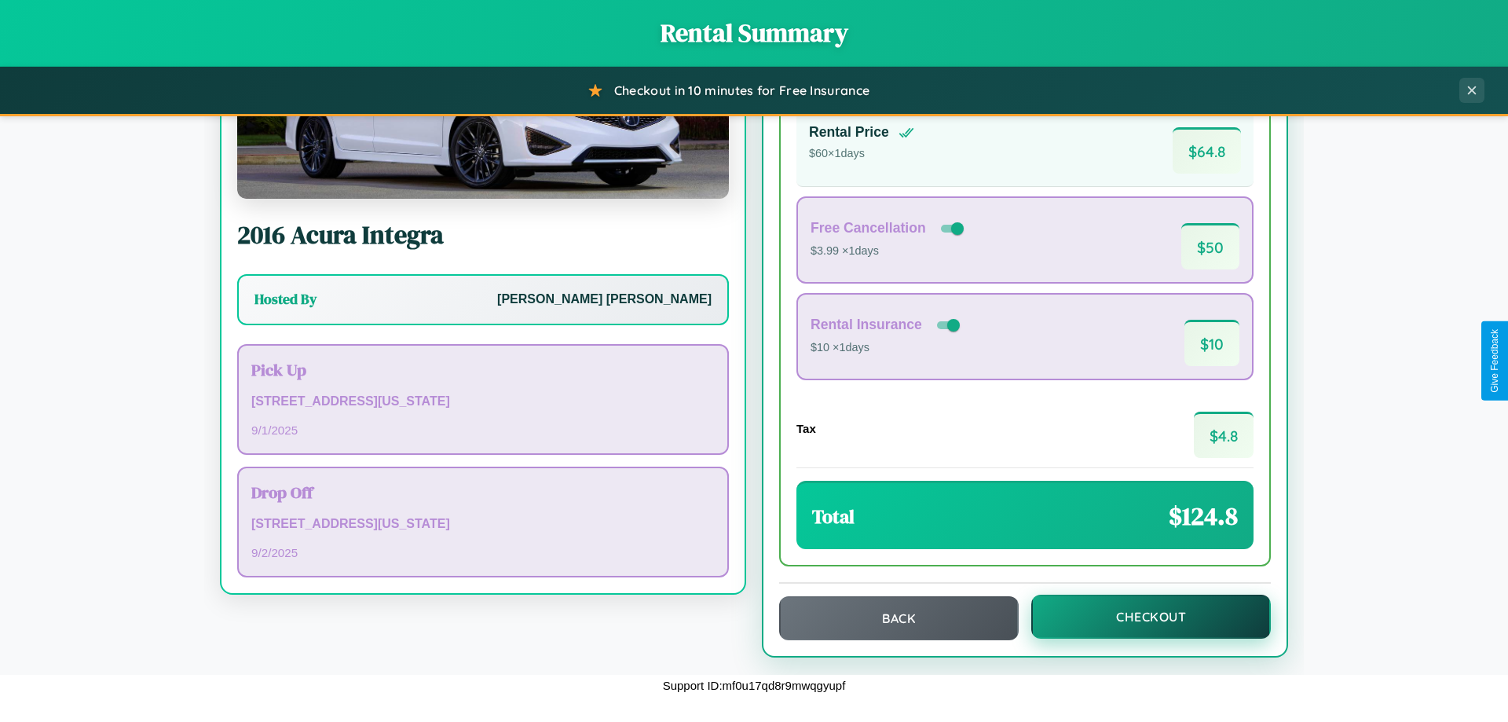
click at [1141, 617] on button "Checkout" at bounding box center [1151, 617] width 240 height 44
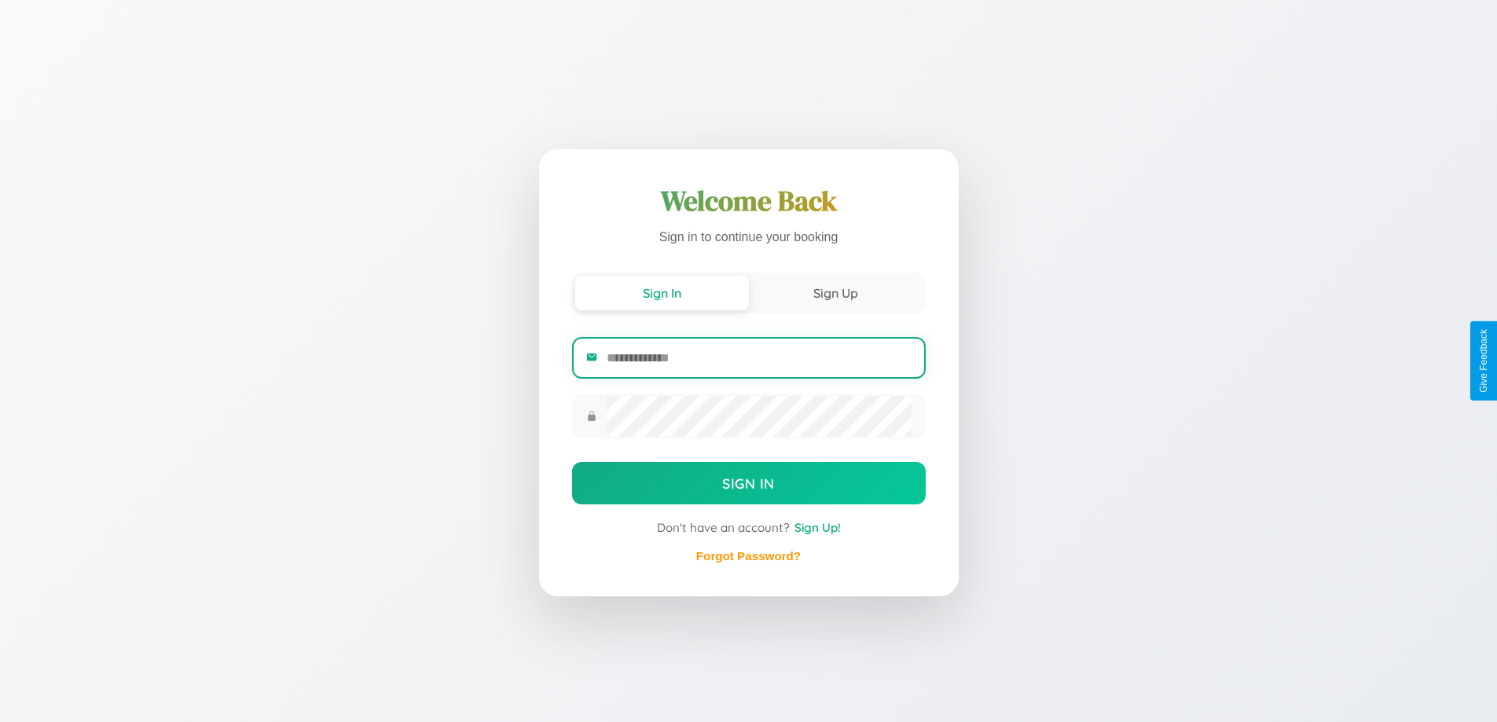
click at [758, 357] on input "email" at bounding box center [758, 358] width 304 height 38
